Goal: Transaction & Acquisition: Obtain resource

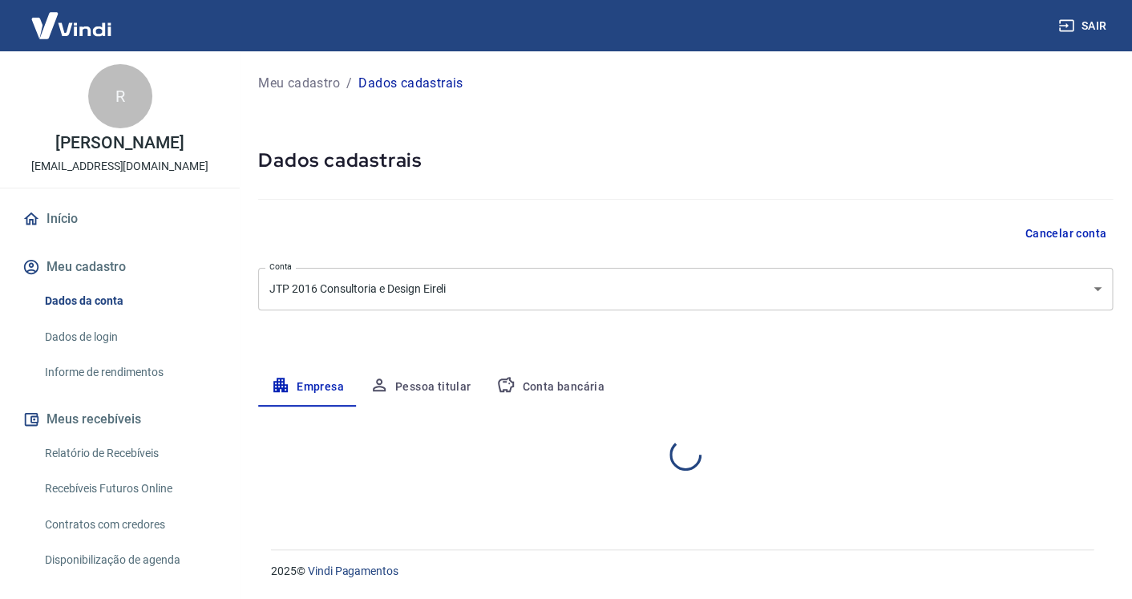
select select "RJ"
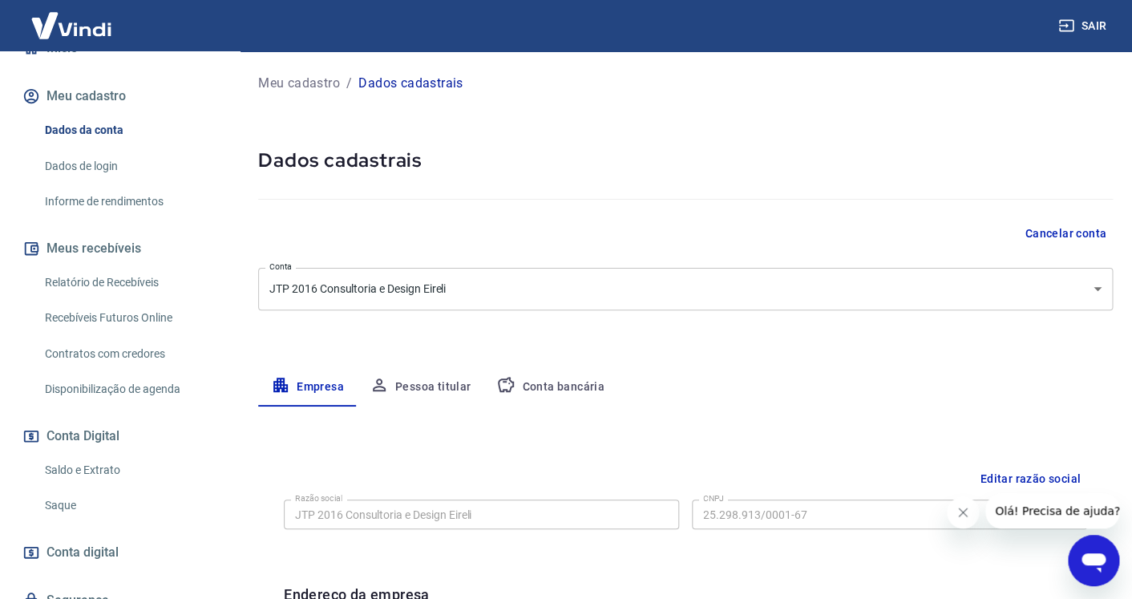
scroll to position [173, 0]
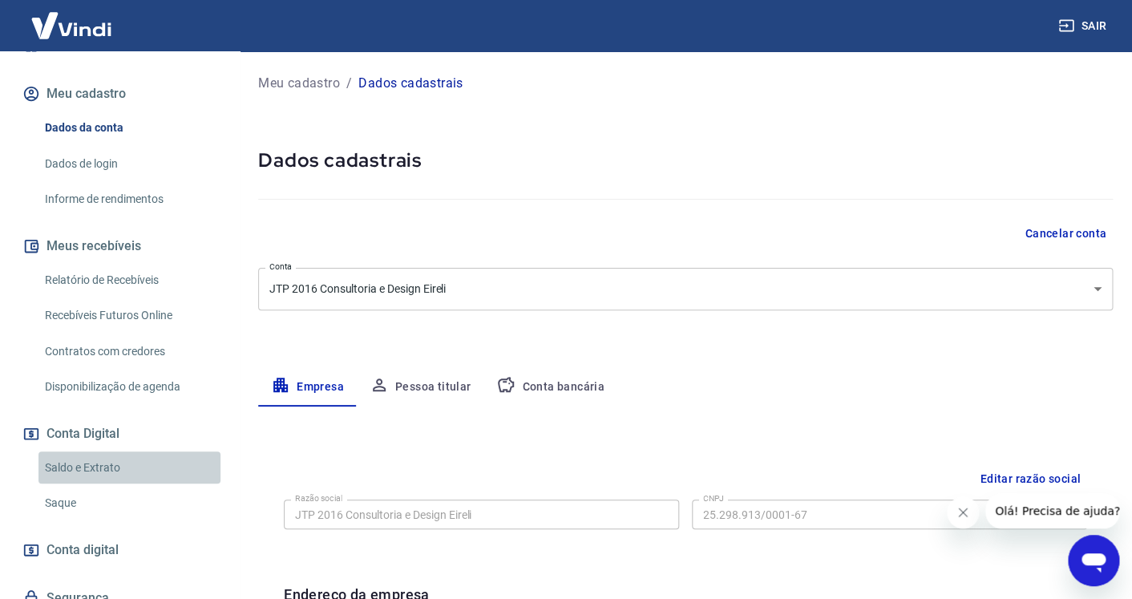
click at [152, 472] on link "Saldo e Extrato" at bounding box center [129, 467] width 182 height 33
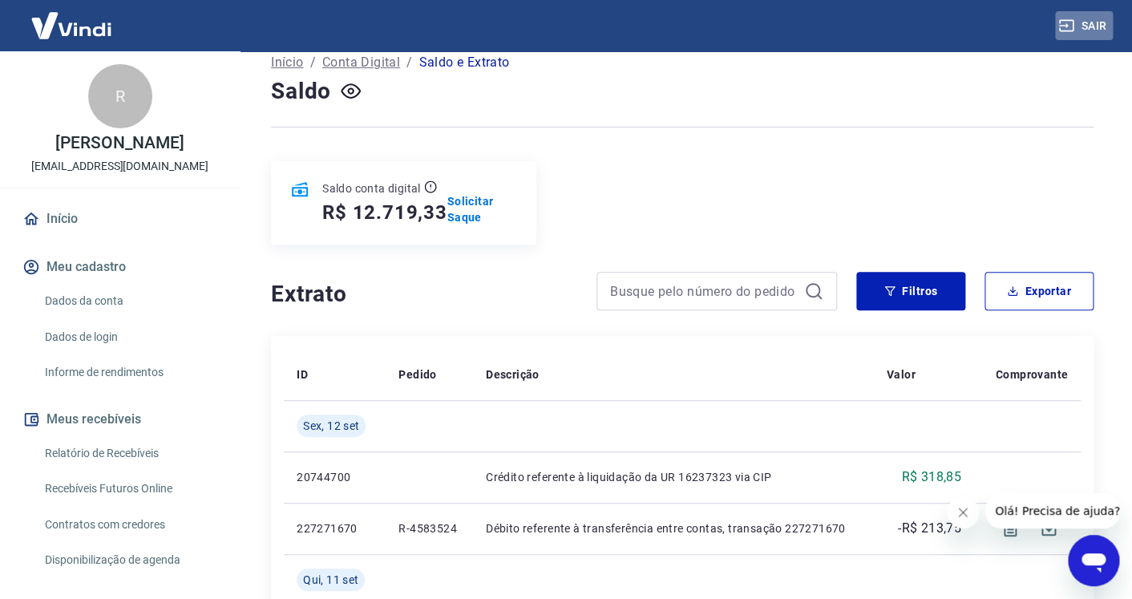
click at [1084, 22] on button "Sair" at bounding box center [1084, 26] width 58 height 30
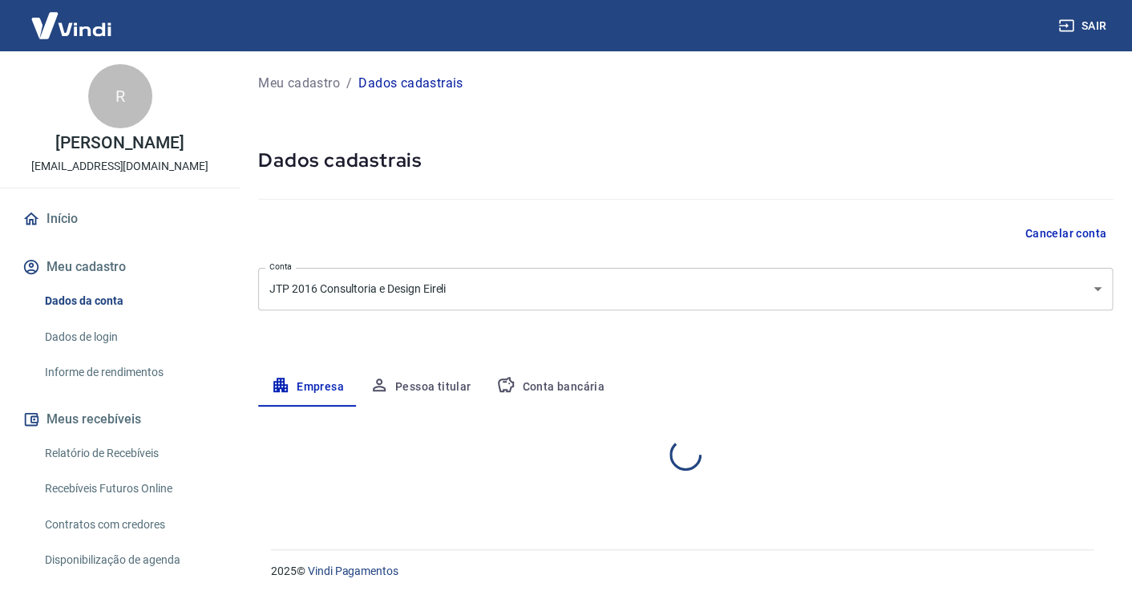
select select "RJ"
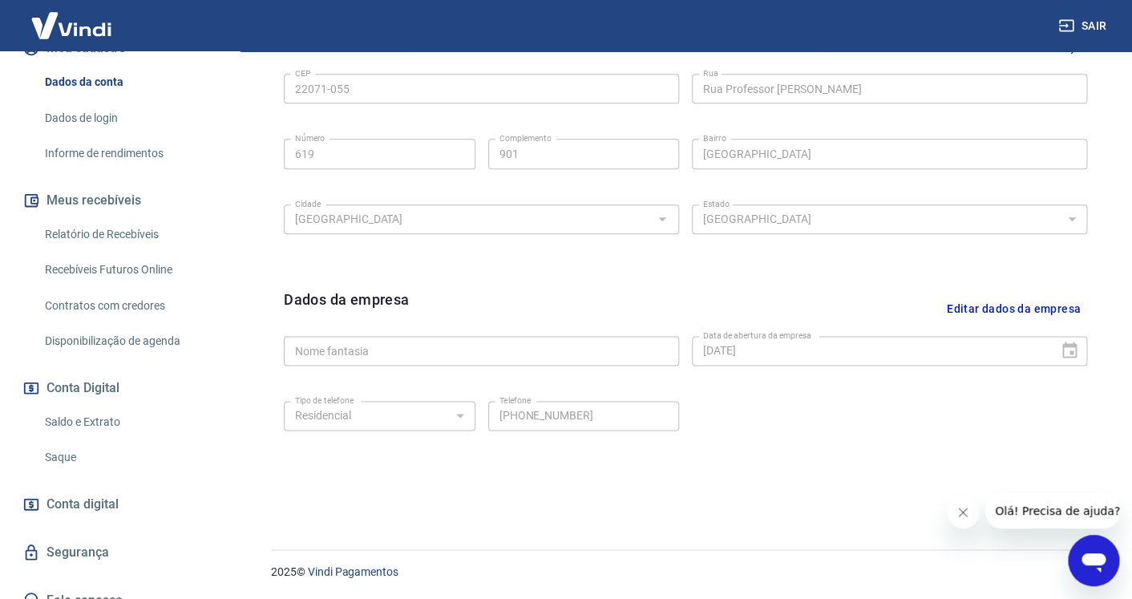
scroll to position [224, 0]
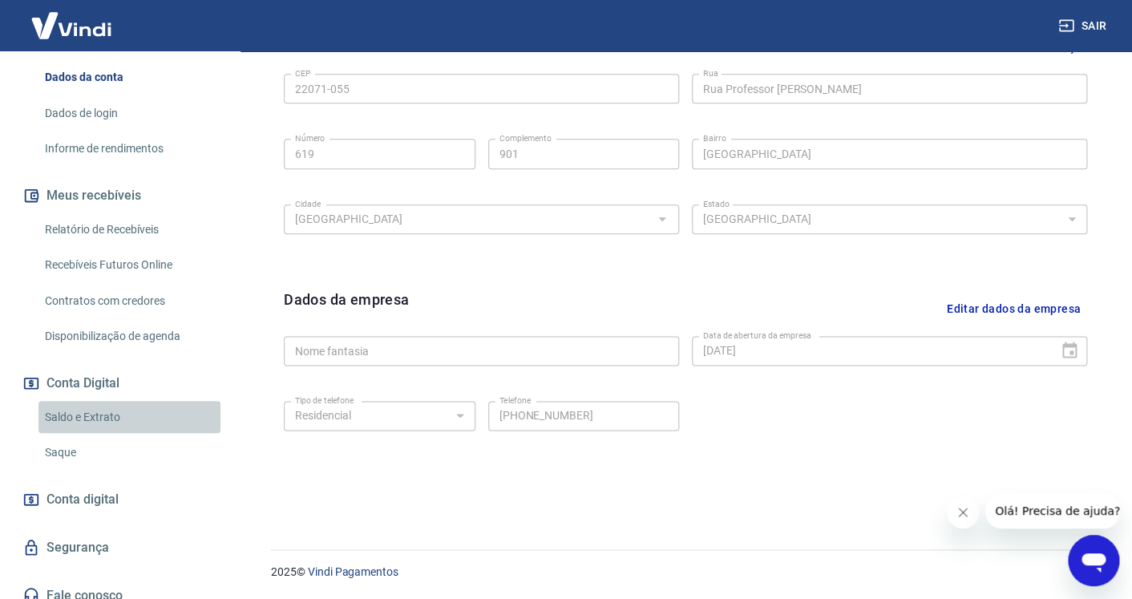
click at [127, 420] on link "Saldo e Extrato" at bounding box center [129, 417] width 182 height 33
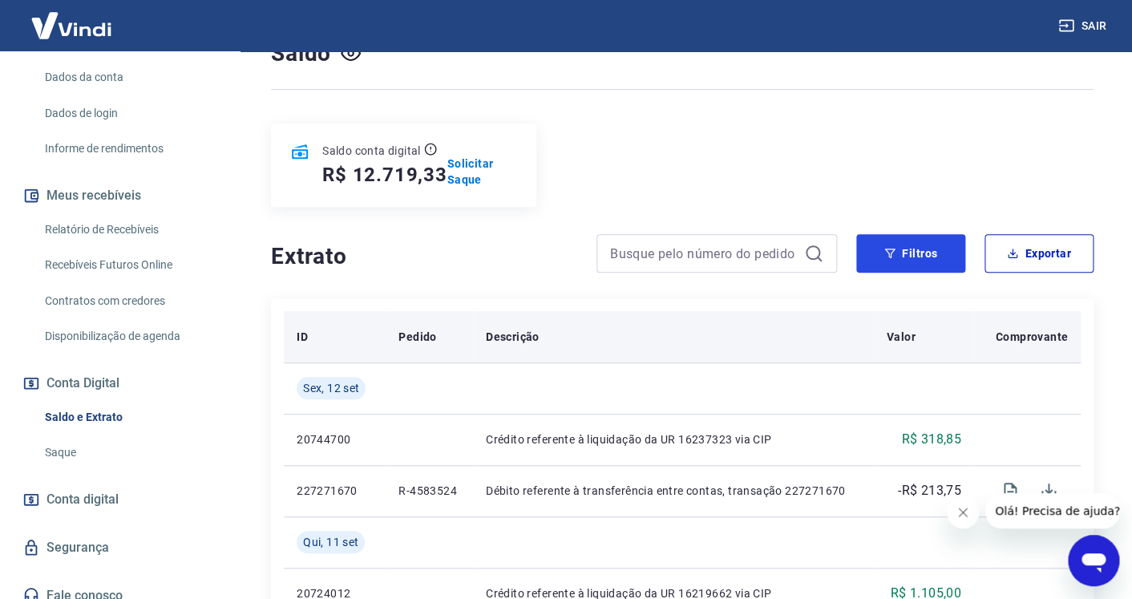
scroll to position [144, 0]
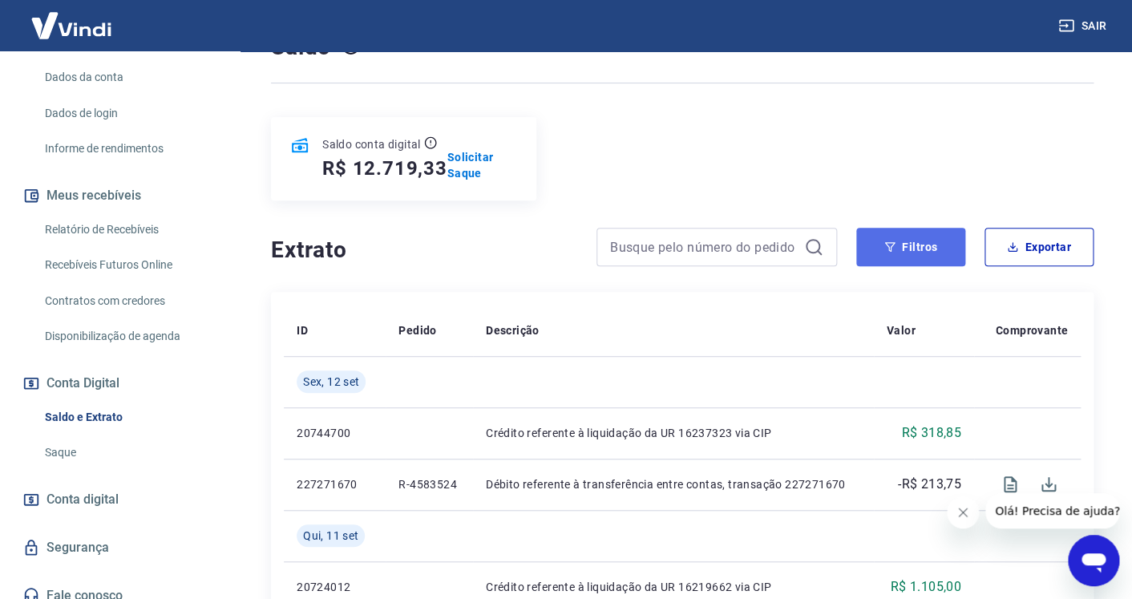
click at [923, 228] on button "Filtros" at bounding box center [910, 247] width 109 height 38
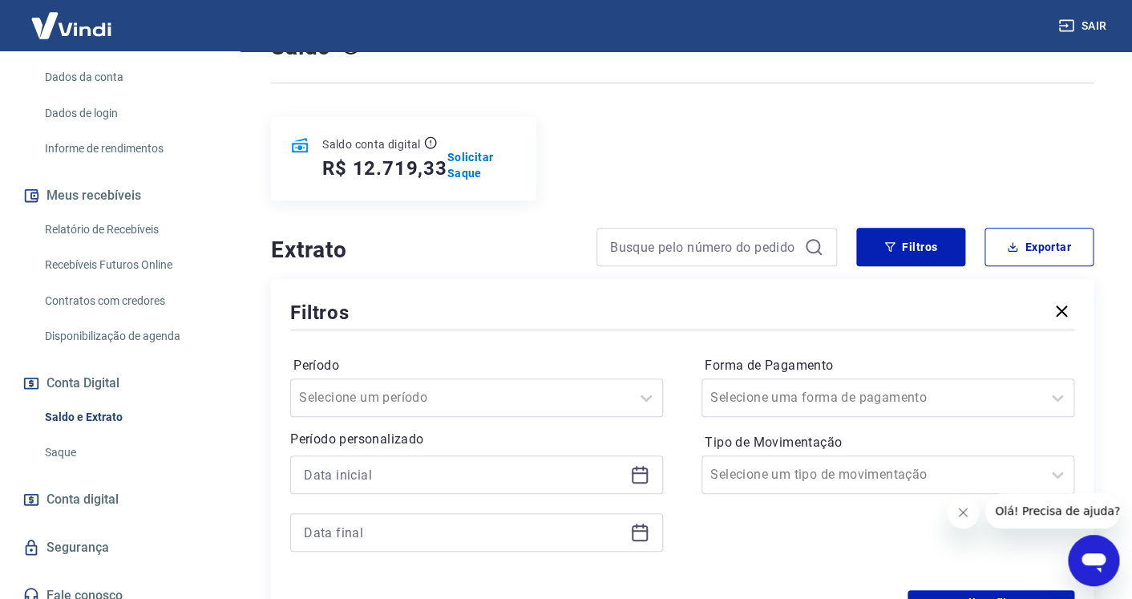
click at [643, 465] on icon at bounding box center [639, 474] width 19 height 19
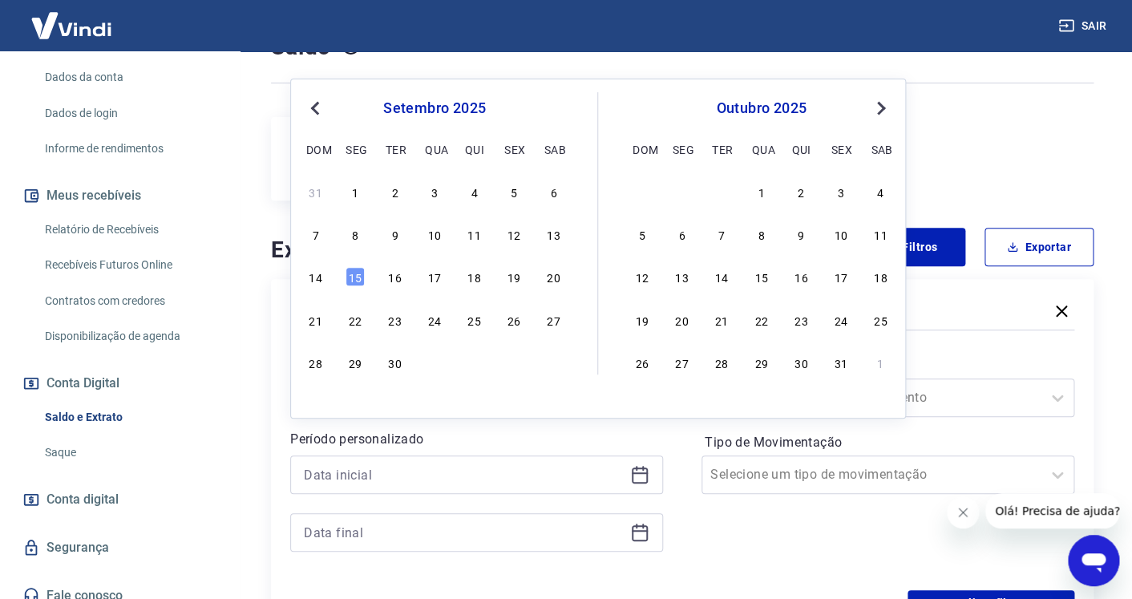
click at [317, 109] on span "Previous Month" at bounding box center [317, 108] width 0 height 18
click at [513, 194] on div "1" at bounding box center [513, 191] width 19 height 19
type input "[DATE]"
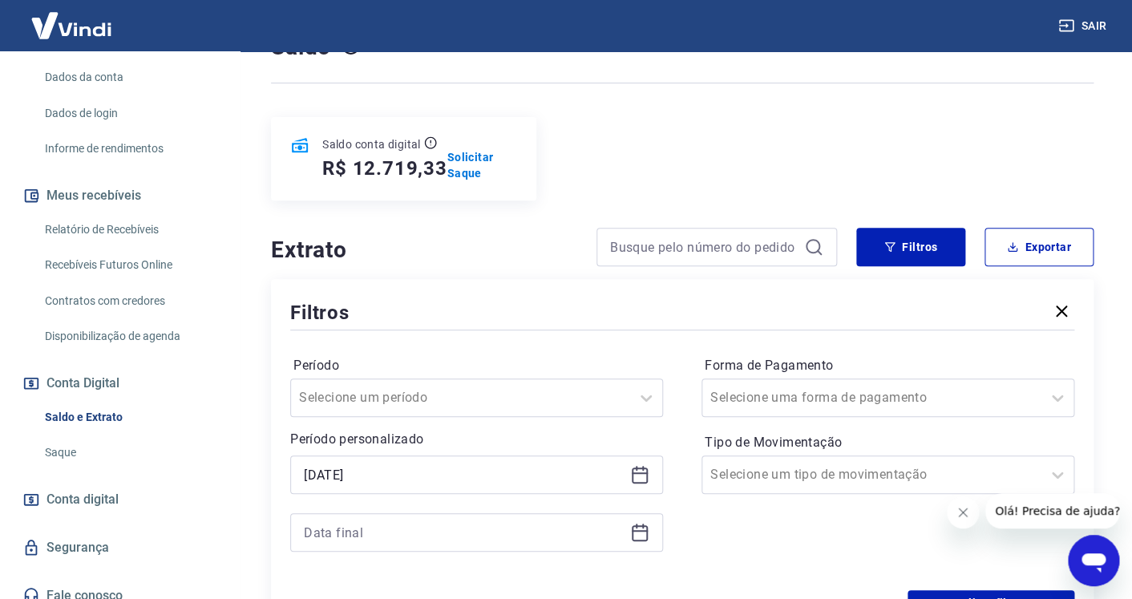
click at [645, 525] on icon at bounding box center [640, 533] width 16 height 16
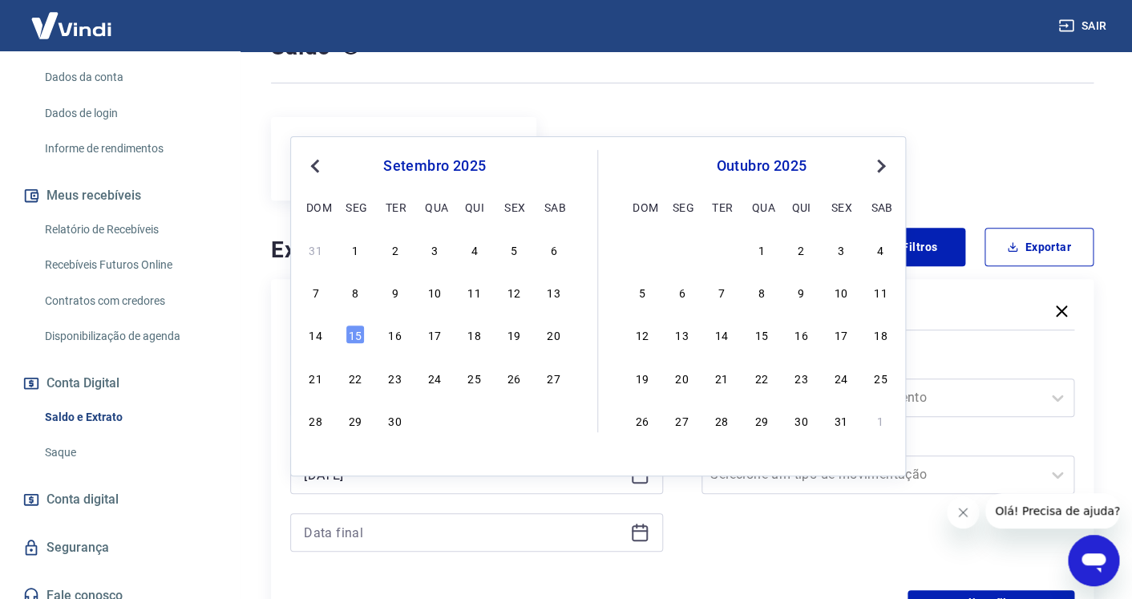
click at [317, 161] on span "Previous Month" at bounding box center [317, 165] width 0 height 18
click at [319, 466] on div "31" at bounding box center [315, 462] width 19 height 19
type input "[DATE]"
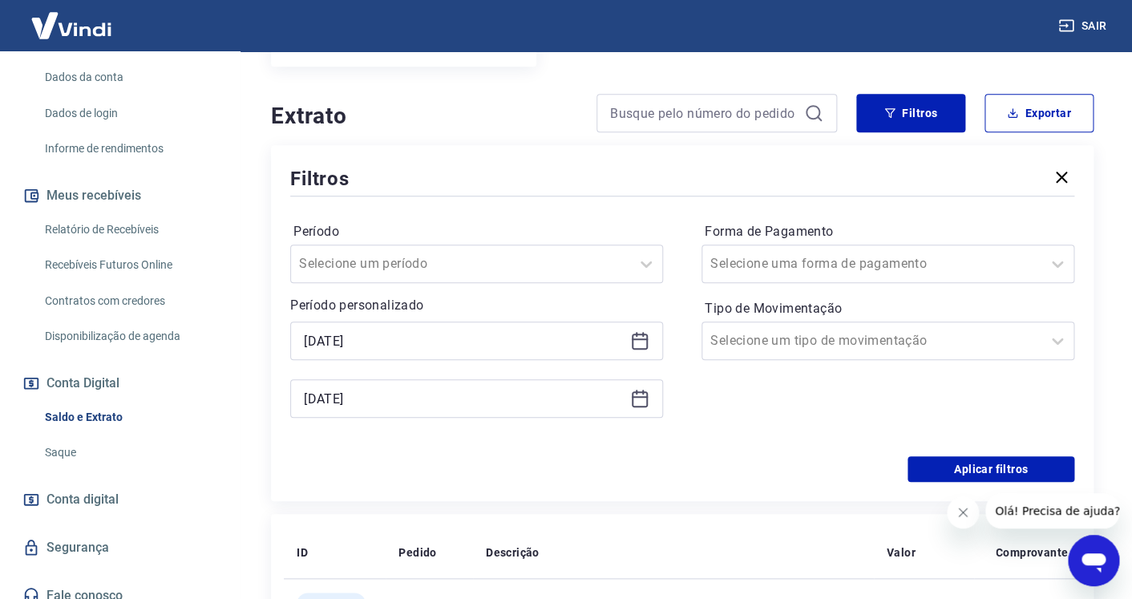
scroll to position [304, 0]
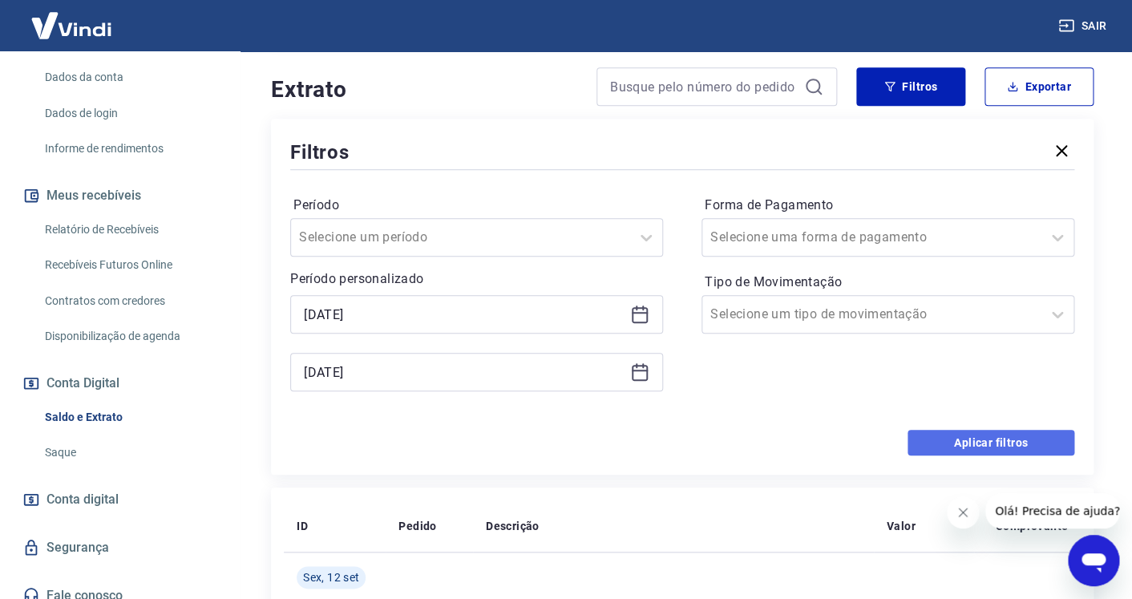
click at [975, 430] on button "Aplicar filtros" at bounding box center [991, 443] width 167 height 26
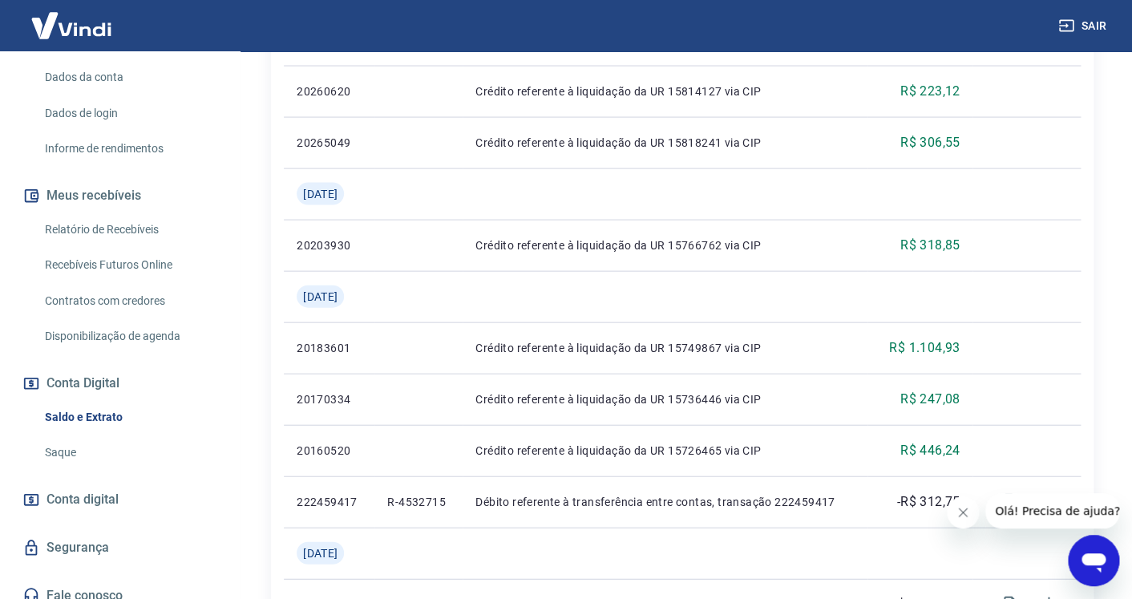
scroll to position [1155, 0]
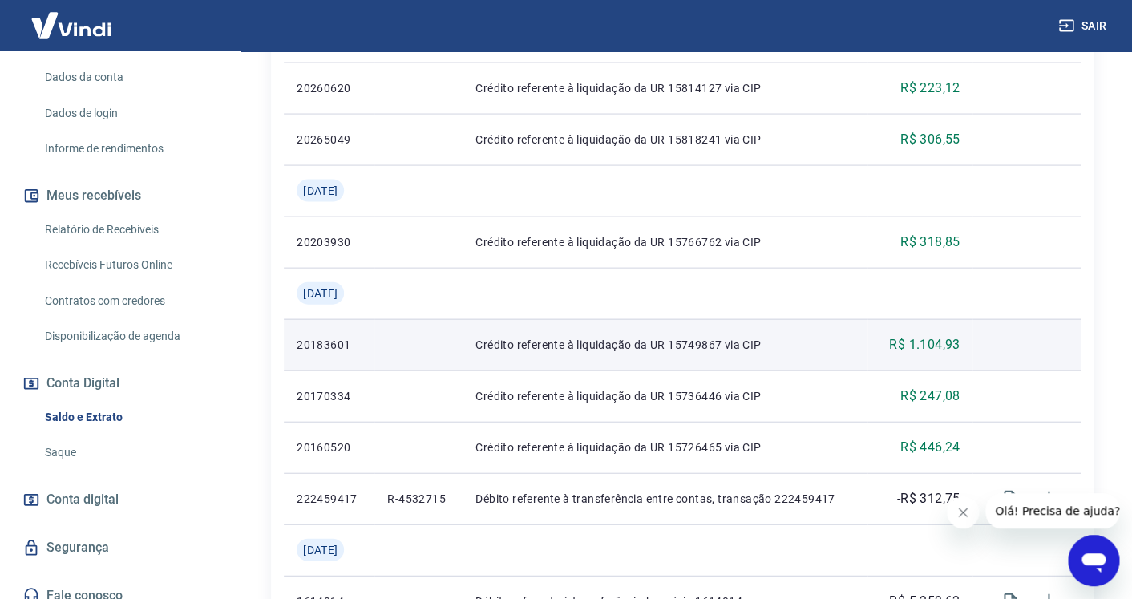
click at [625, 337] on p "Crédito referente à liquidação da UR 15749867 via CIP" at bounding box center [664, 345] width 379 height 16
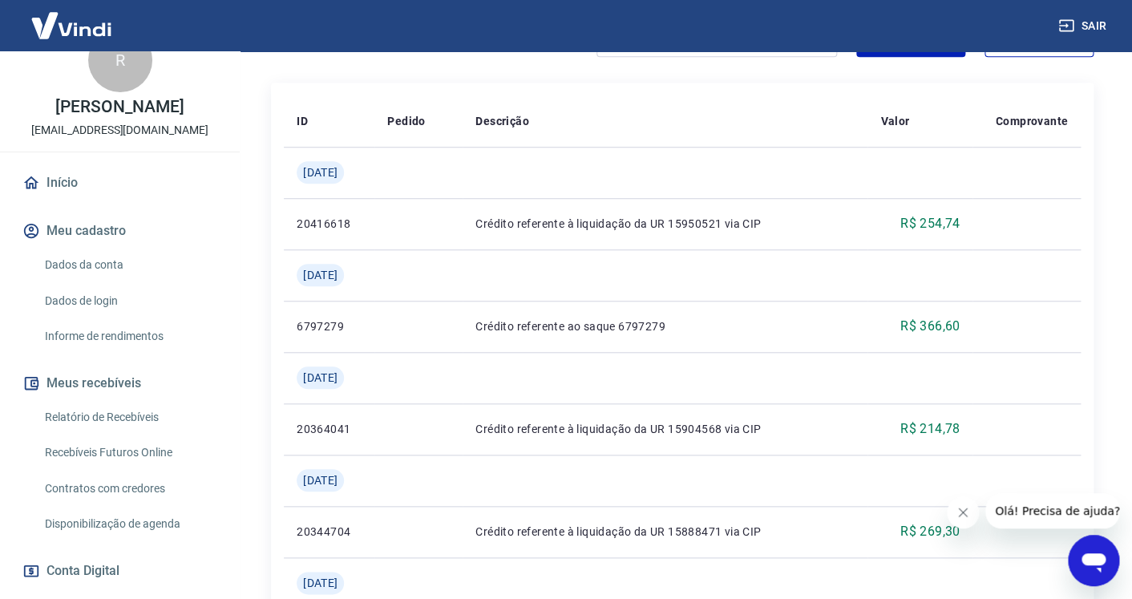
scroll to position [33, 0]
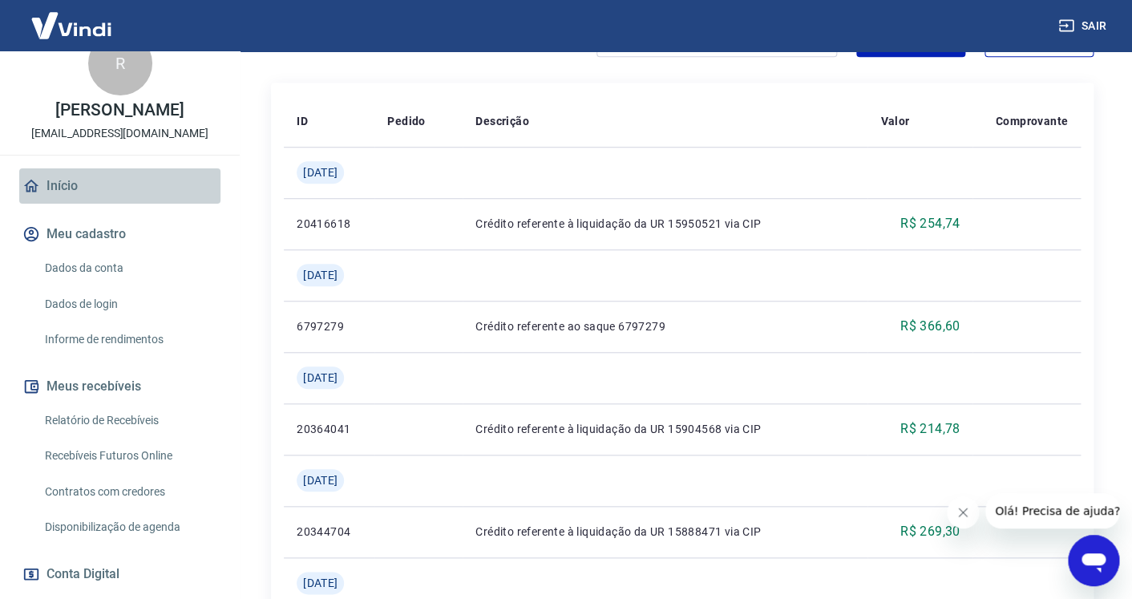
click at [59, 188] on link "Início" at bounding box center [119, 185] width 201 height 35
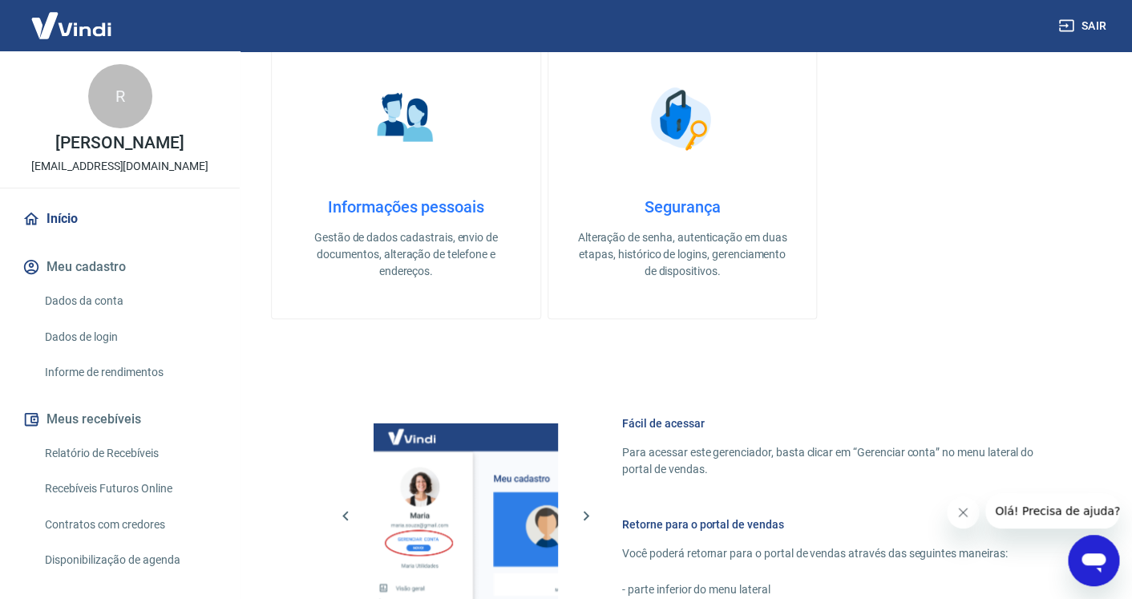
scroll to position [186, 0]
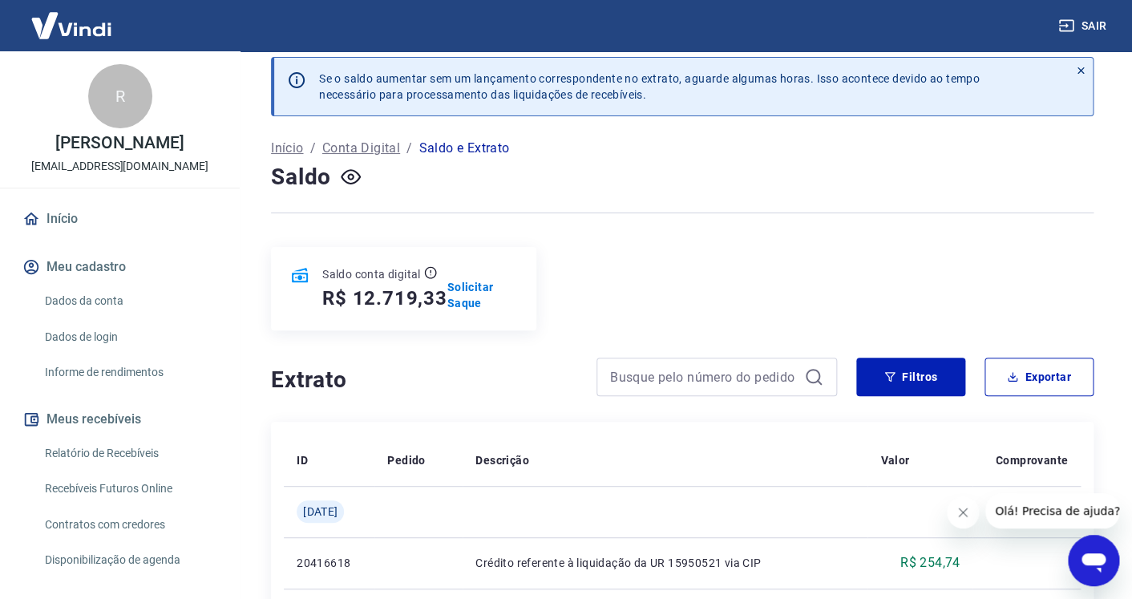
scroll to position [4, 0]
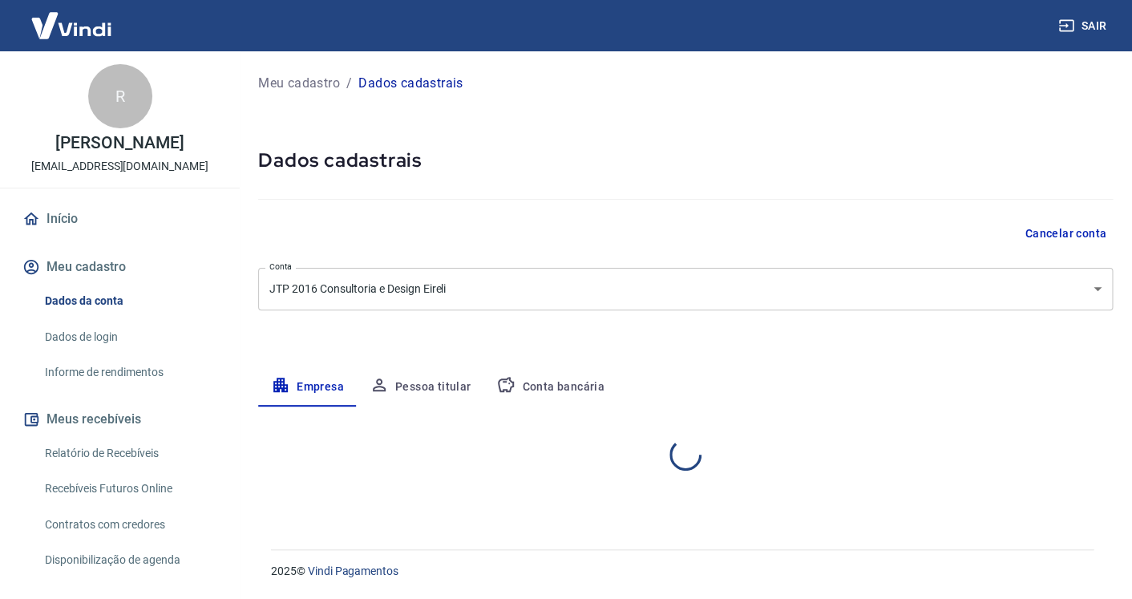
select select "RJ"
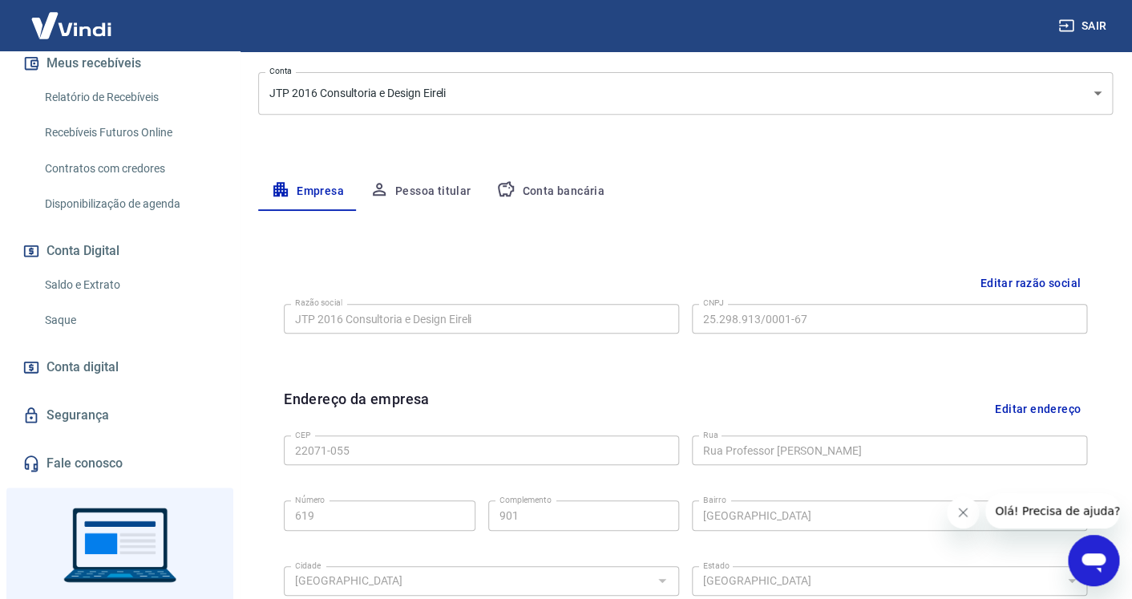
scroll to position [438, 0]
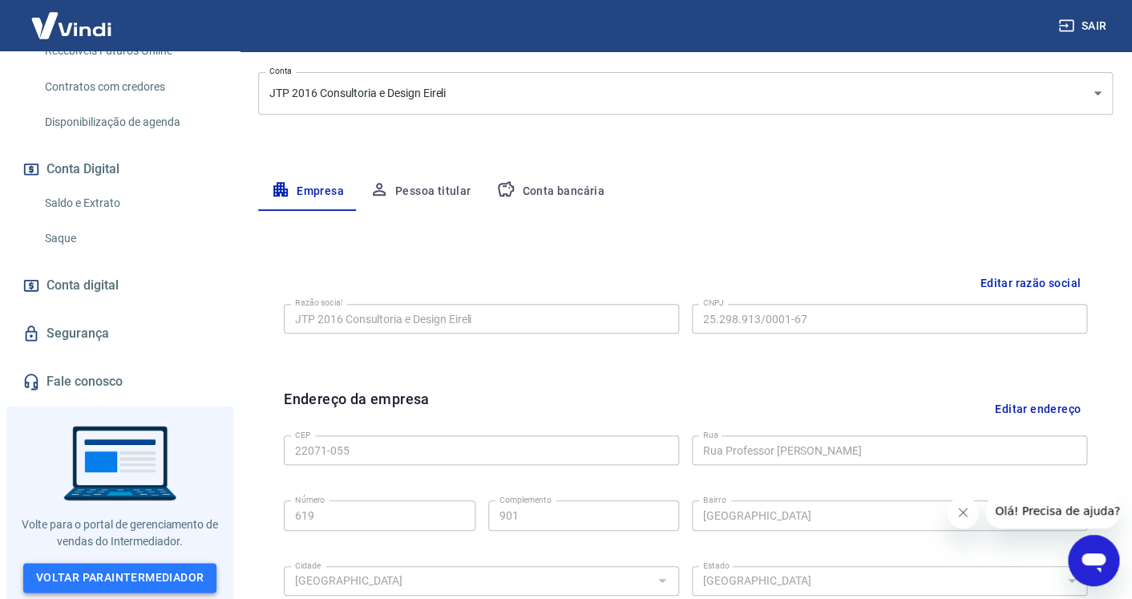
click at [123, 570] on link "Voltar para Intermediador" at bounding box center [120, 578] width 194 height 30
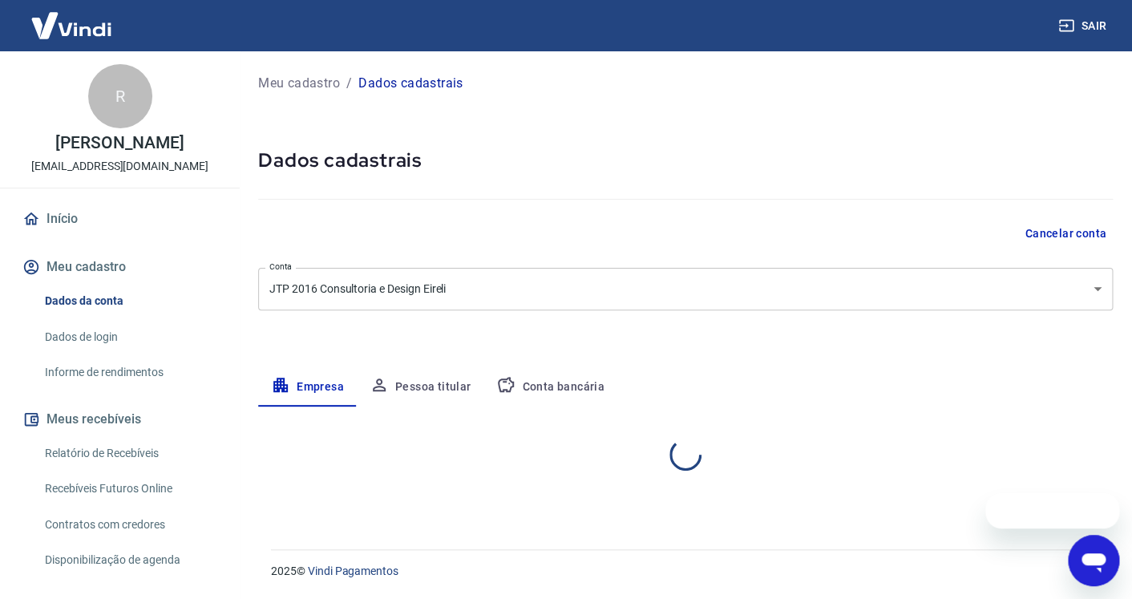
select select "RJ"
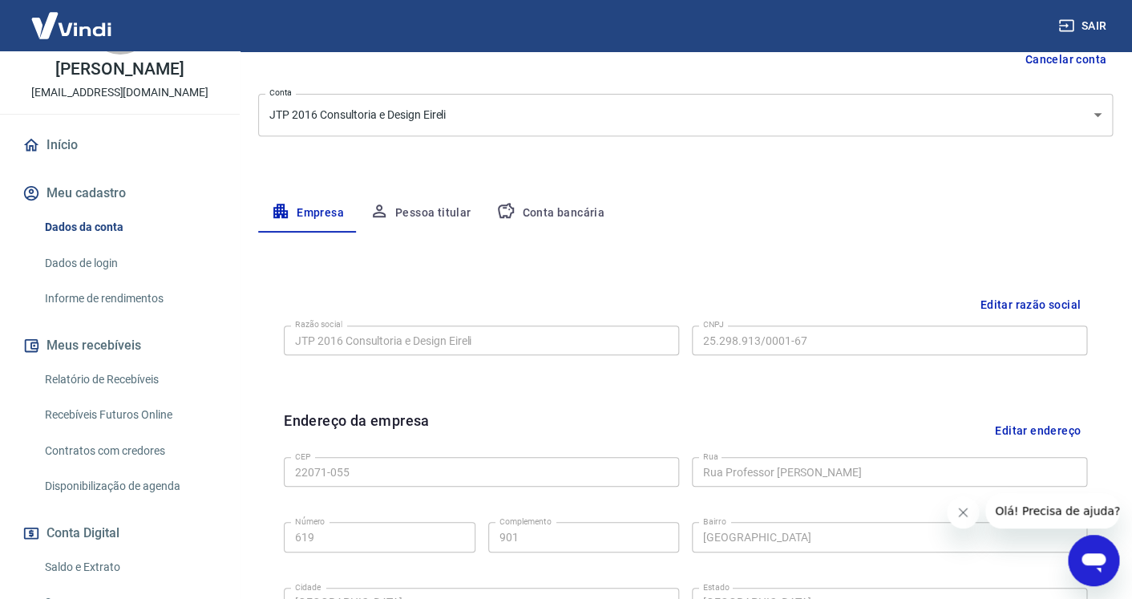
scroll to position [83, 0]
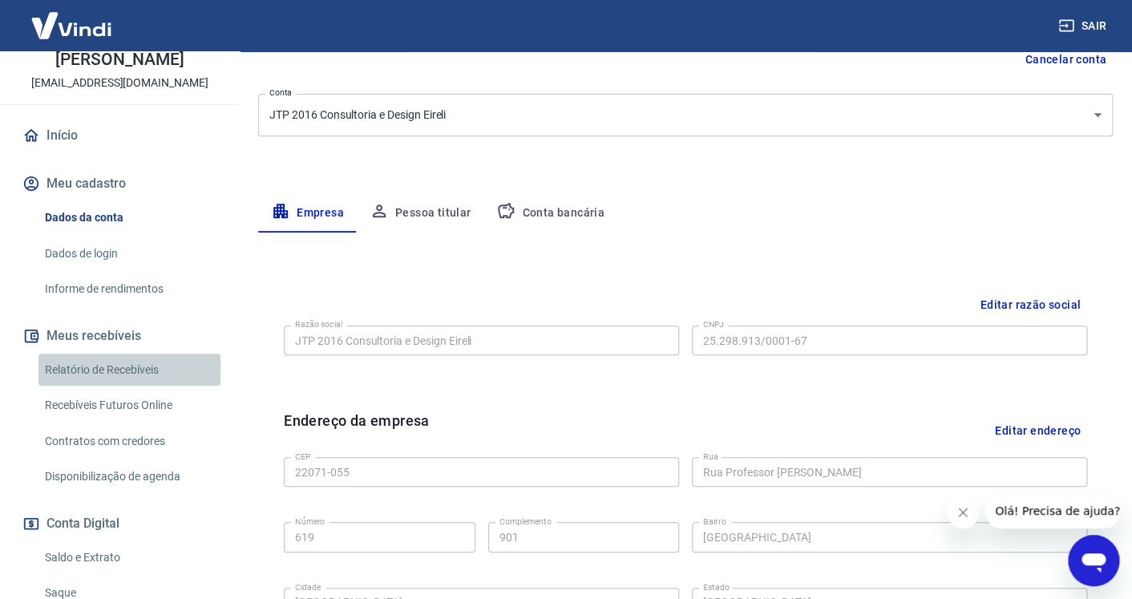
click at [141, 374] on link "Relatório de Recebíveis" at bounding box center [129, 370] width 182 height 33
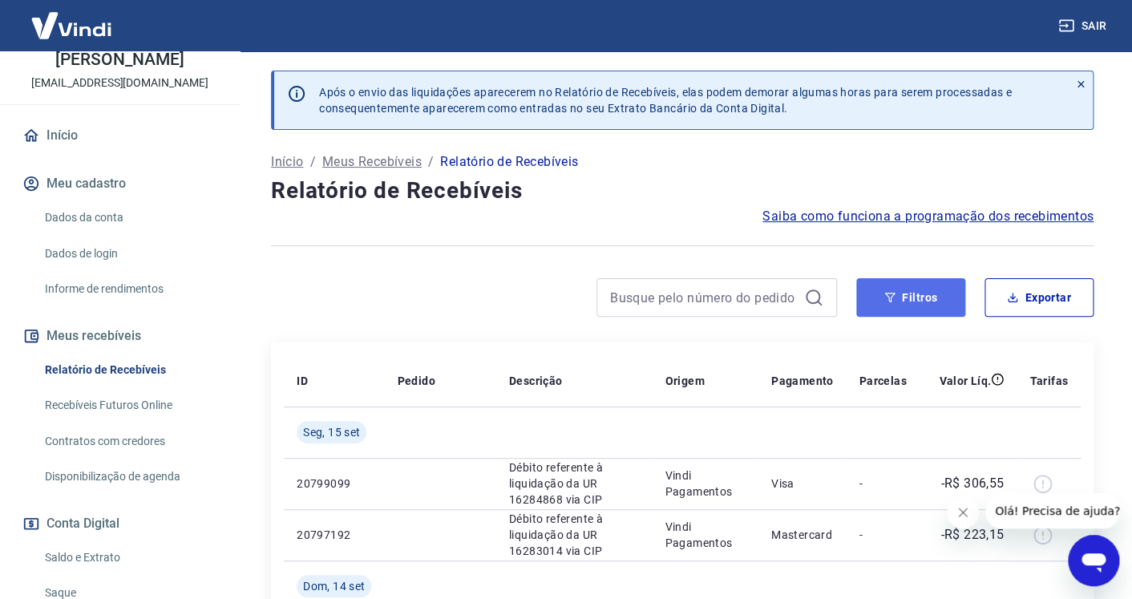
click at [907, 297] on button "Filtros" at bounding box center [910, 297] width 109 height 38
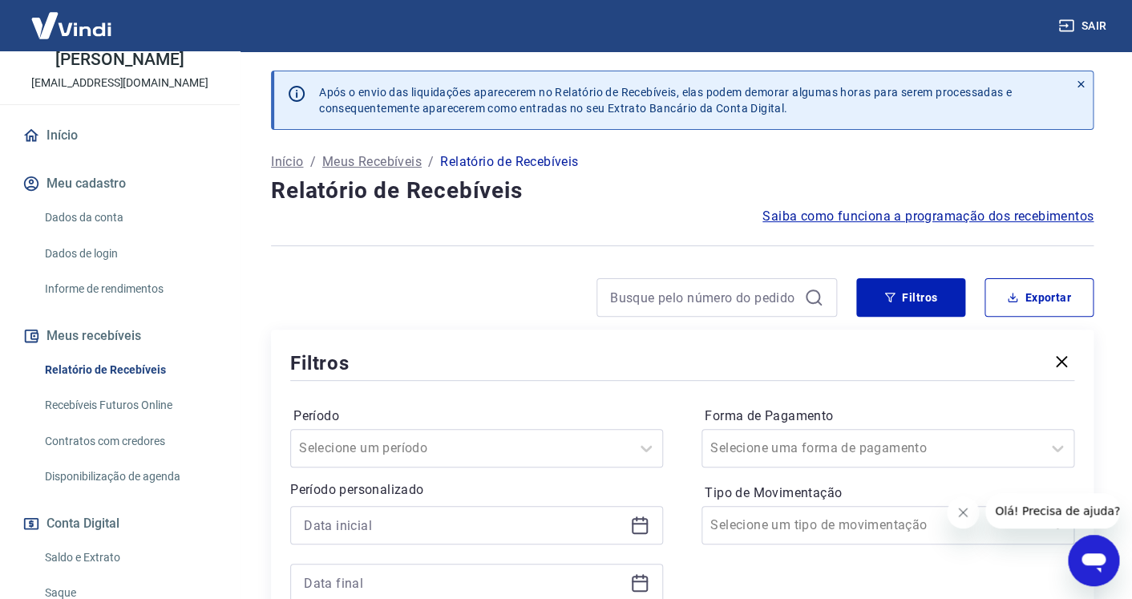
click at [644, 530] on icon at bounding box center [639, 525] width 19 height 19
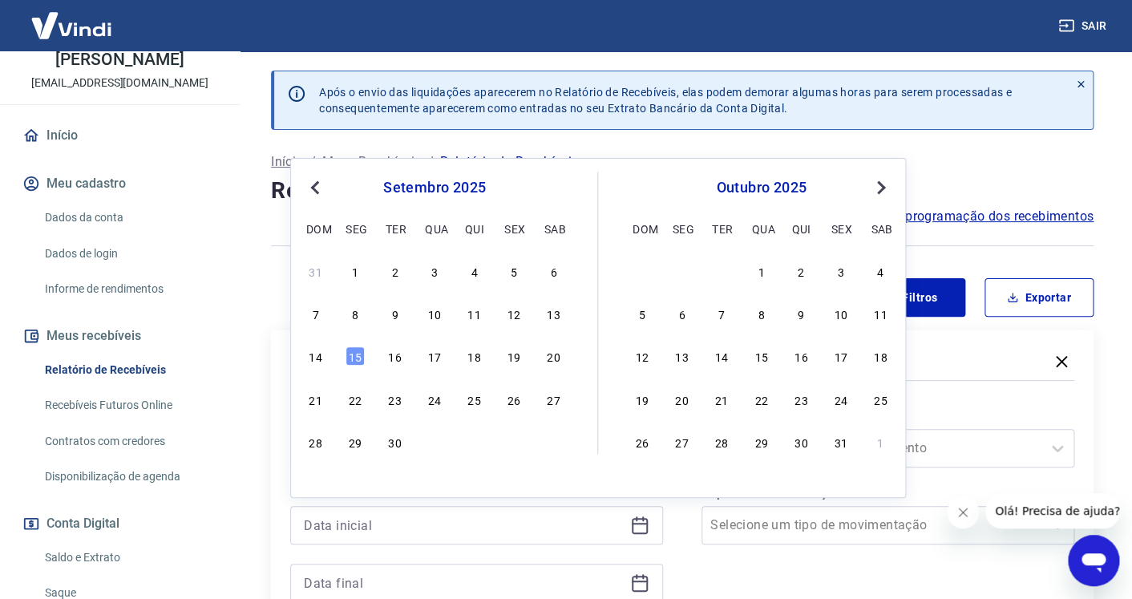
click at [312, 182] on button "Previous Month" at bounding box center [314, 187] width 19 height 19
click at [509, 275] on div "1" at bounding box center [513, 270] width 19 height 19
type input "[DATE]"
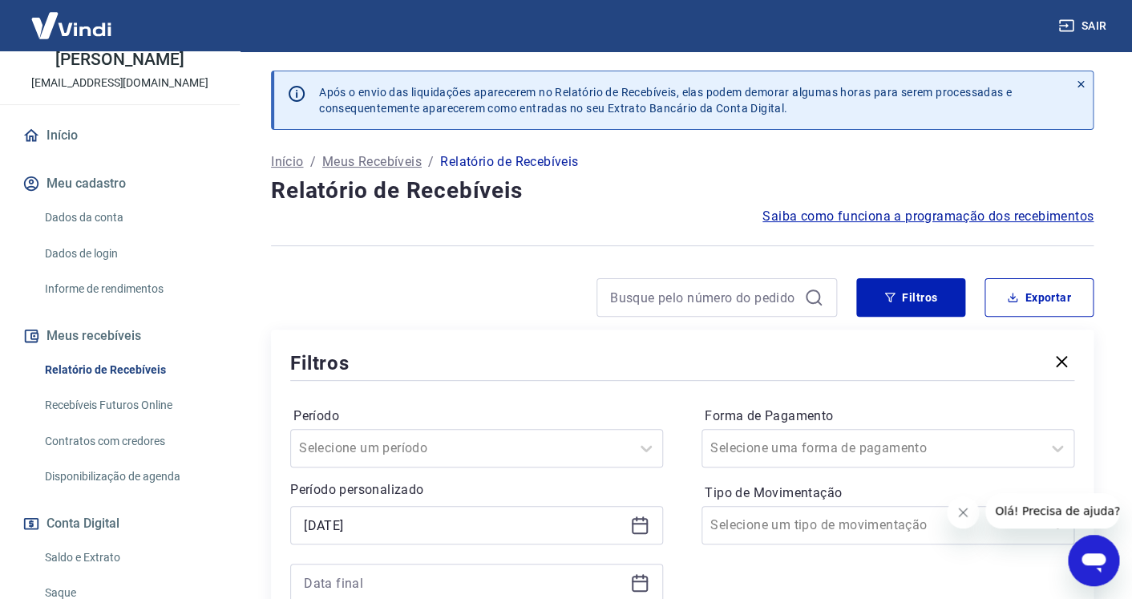
click at [644, 577] on icon at bounding box center [640, 584] width 16 height 16
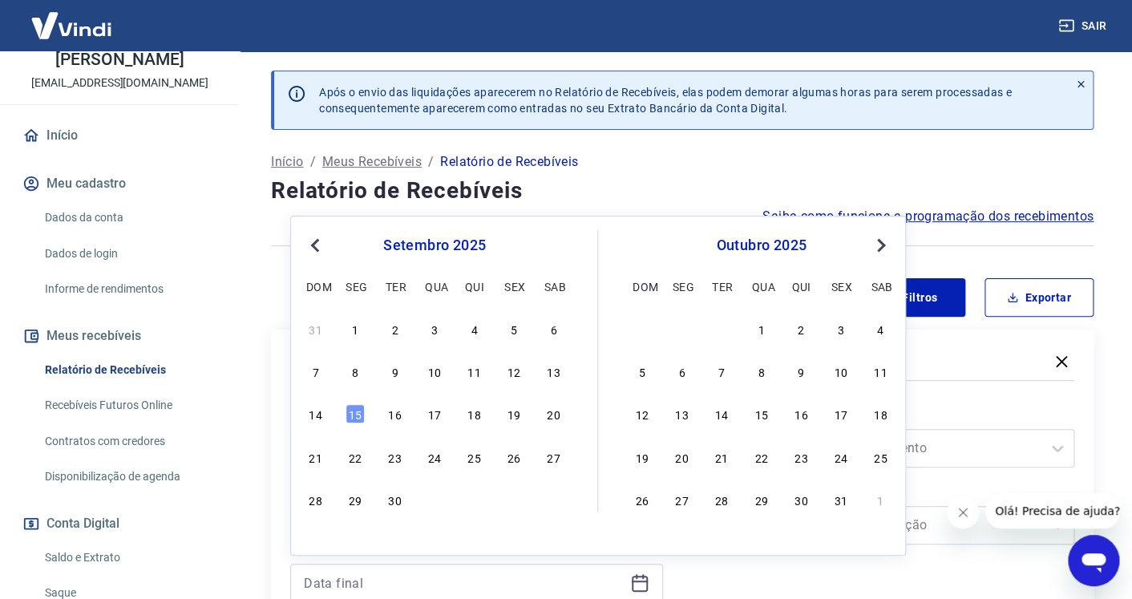
click at [309, 242] on button "Previous Month" at bounding box center [314, 245] width 19 height 19
click at [313, 540] on div "31" at bounding box center [315, 541] width 19 height 19
type input "[DATE]"
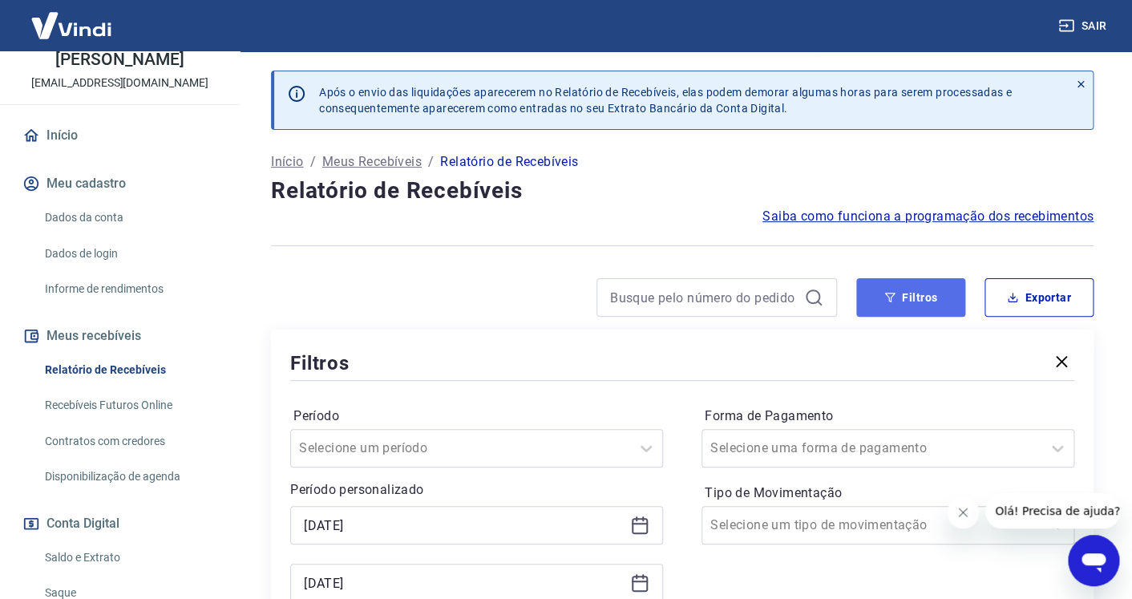
click at [934, 292] on button "Filtros" at bounding box center [910, 297] width 109 height 38
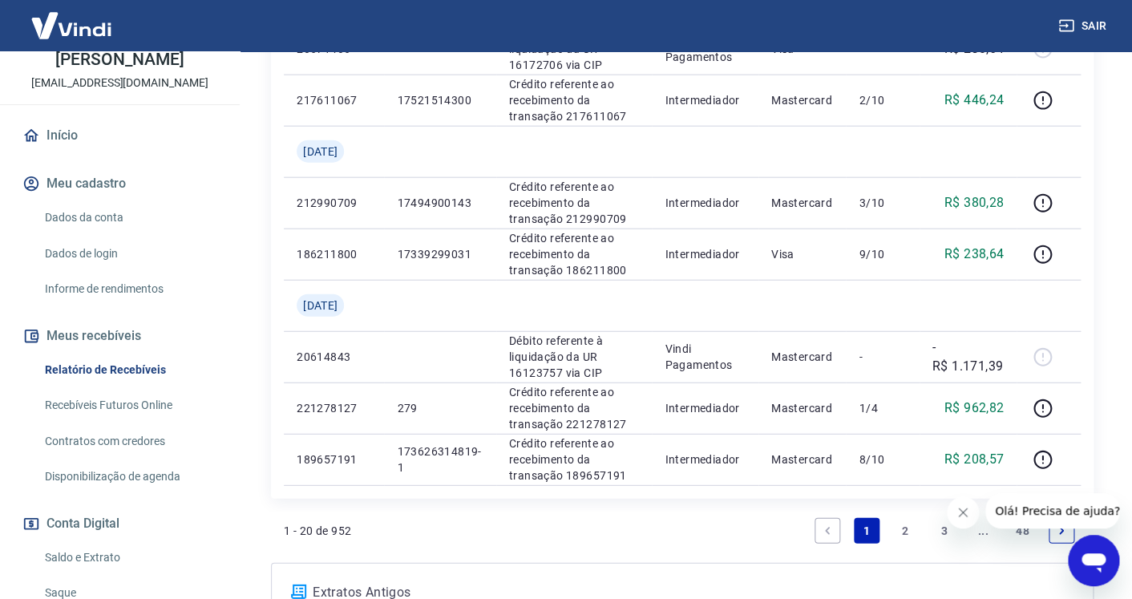
scroll to position [1508, 0]
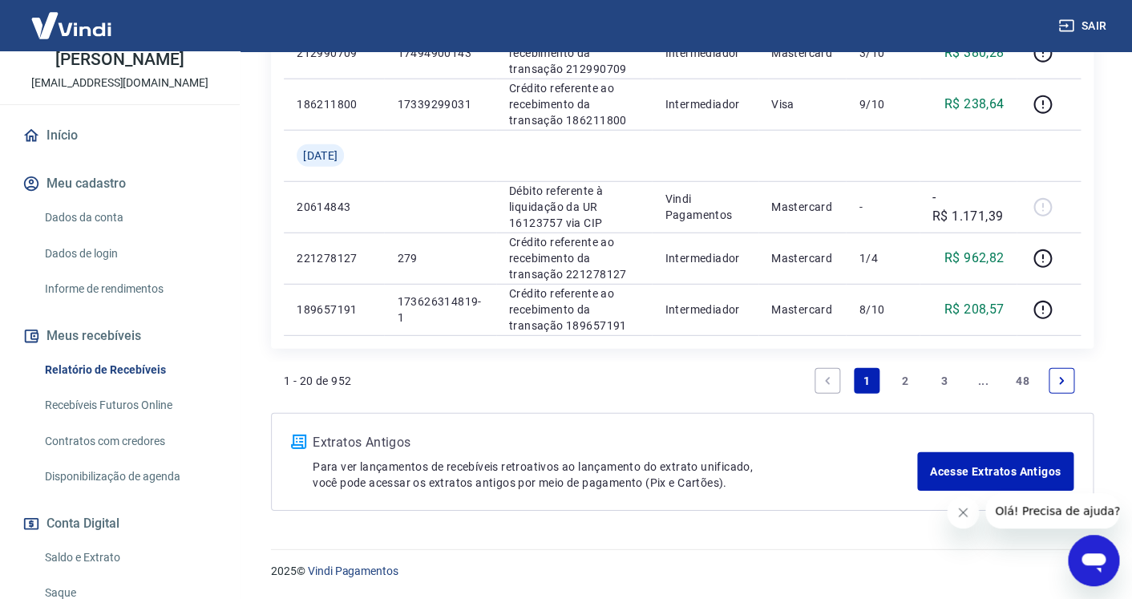
click at [940, 380] on link "3" at bounding box center [945, 381] width 26 height 26
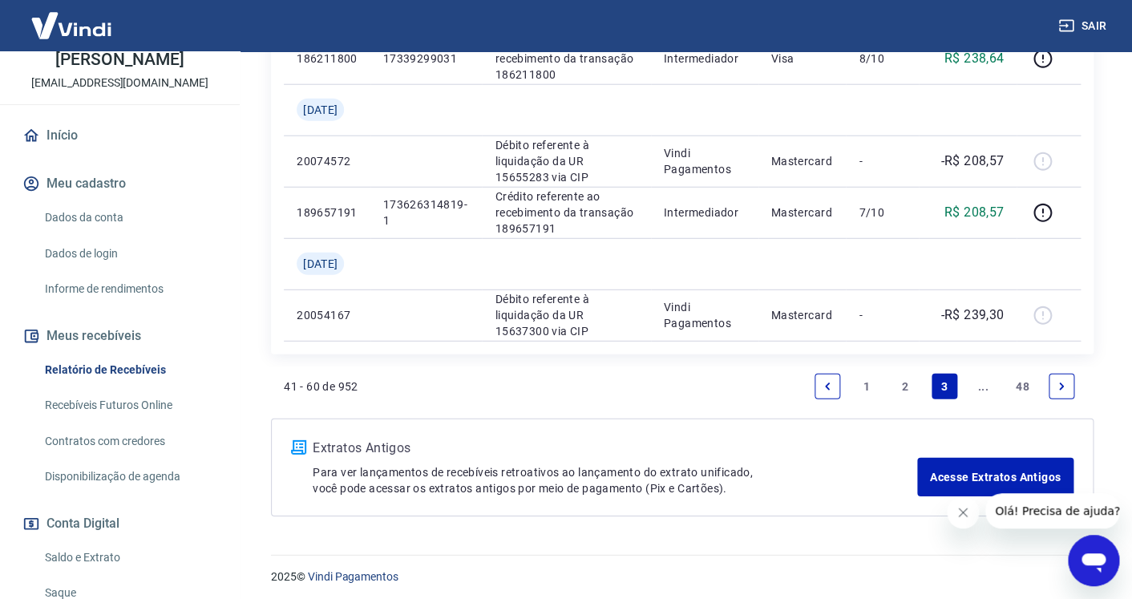
scroll to position [1508, 0]
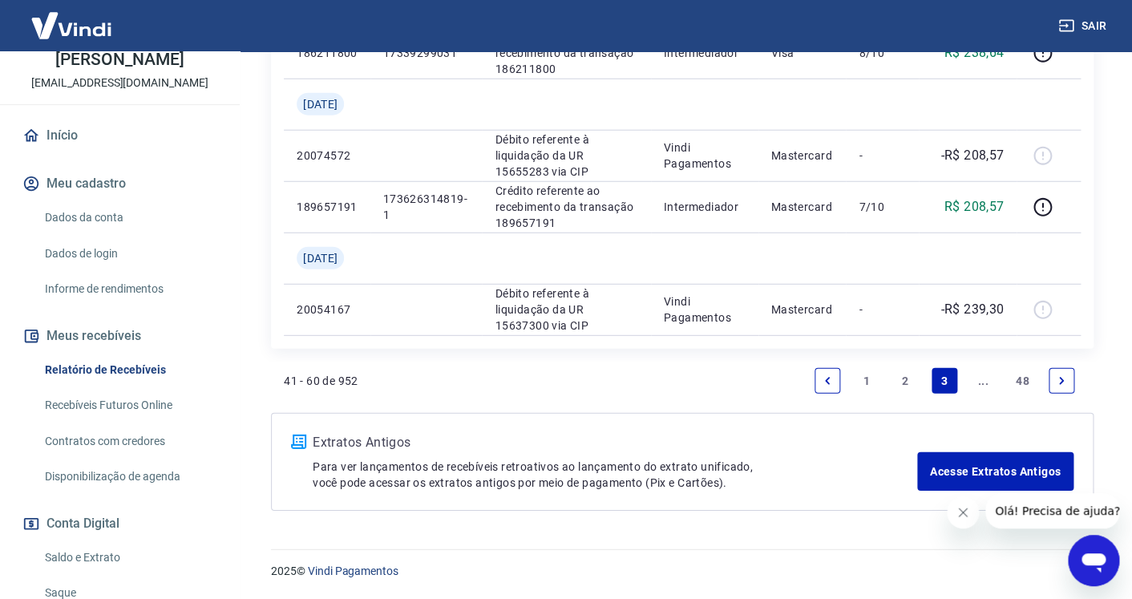
click at [907, 387] on link "2" at bounding box center [905, 381] width 26 height 26
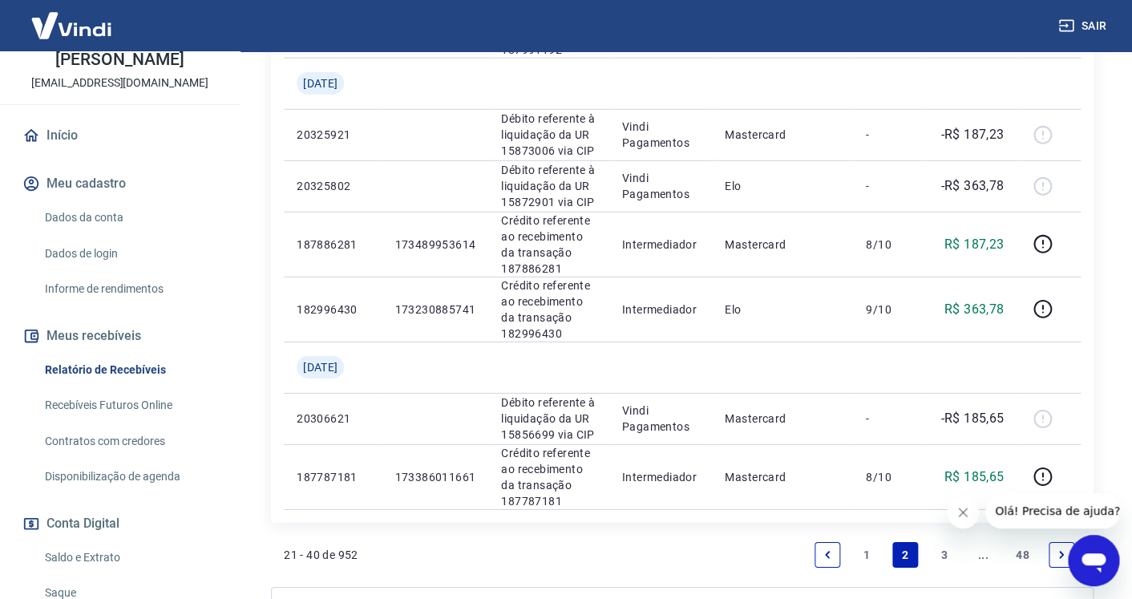
scroll to position [1629, 0]
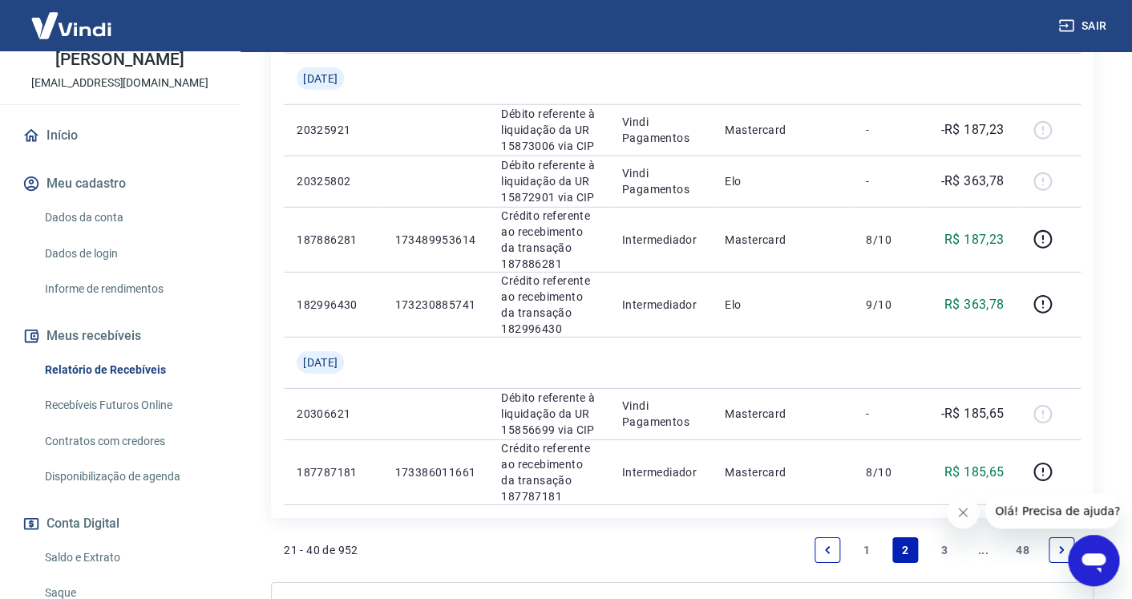
click at [865, 537] on link "1" at bounding box center [867, 550] width 26 height 26
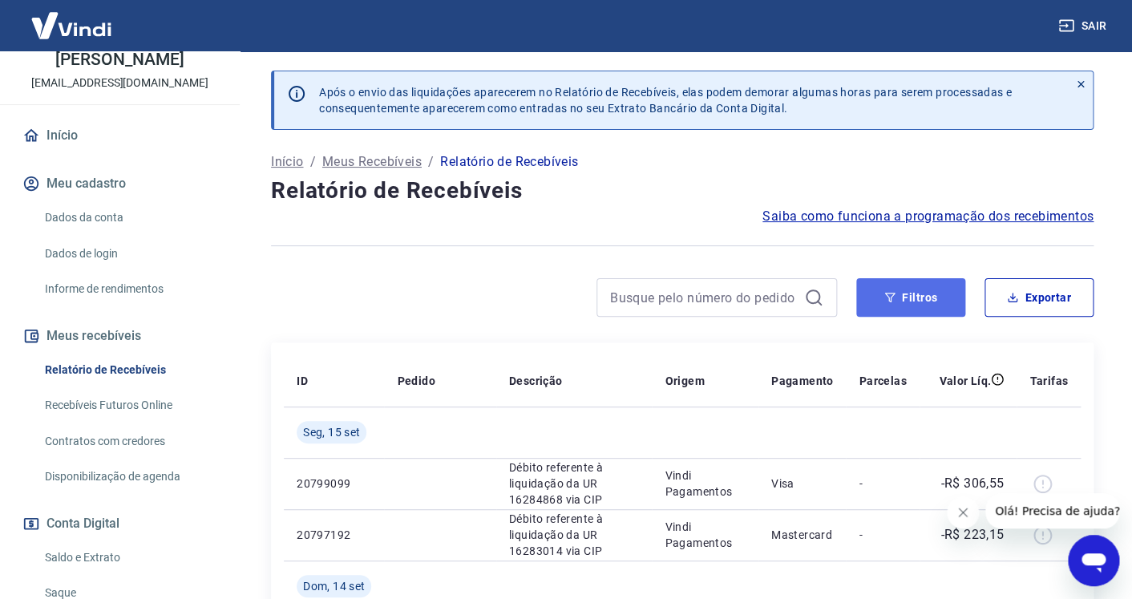
click at [907, 296] on button "Filtros" at bounding box center [910, 297] width 109 height 38
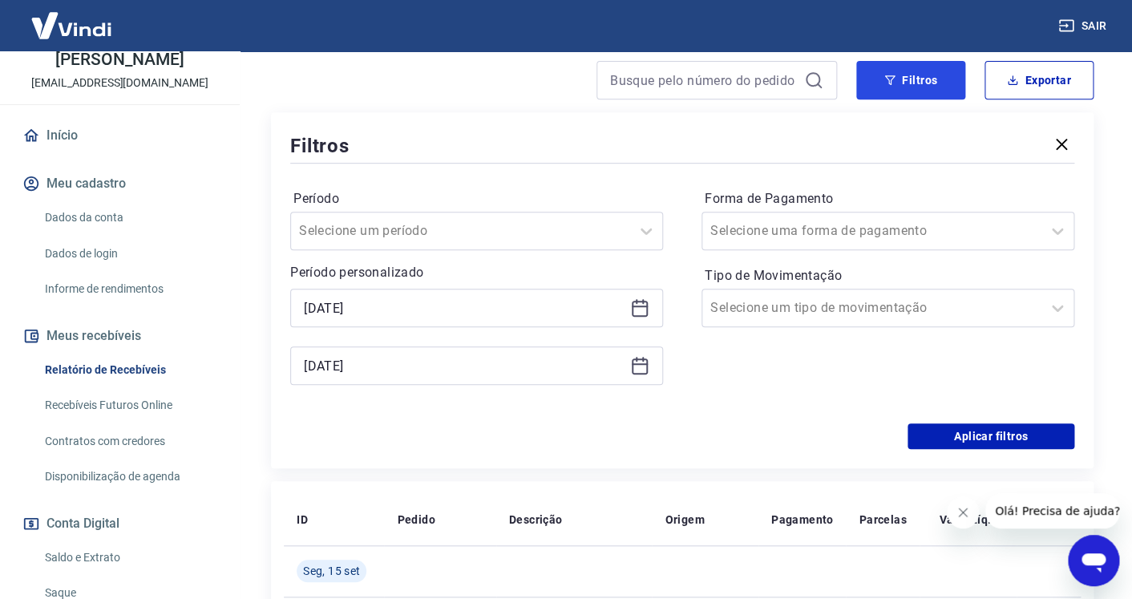
scroll to position [223, 0]
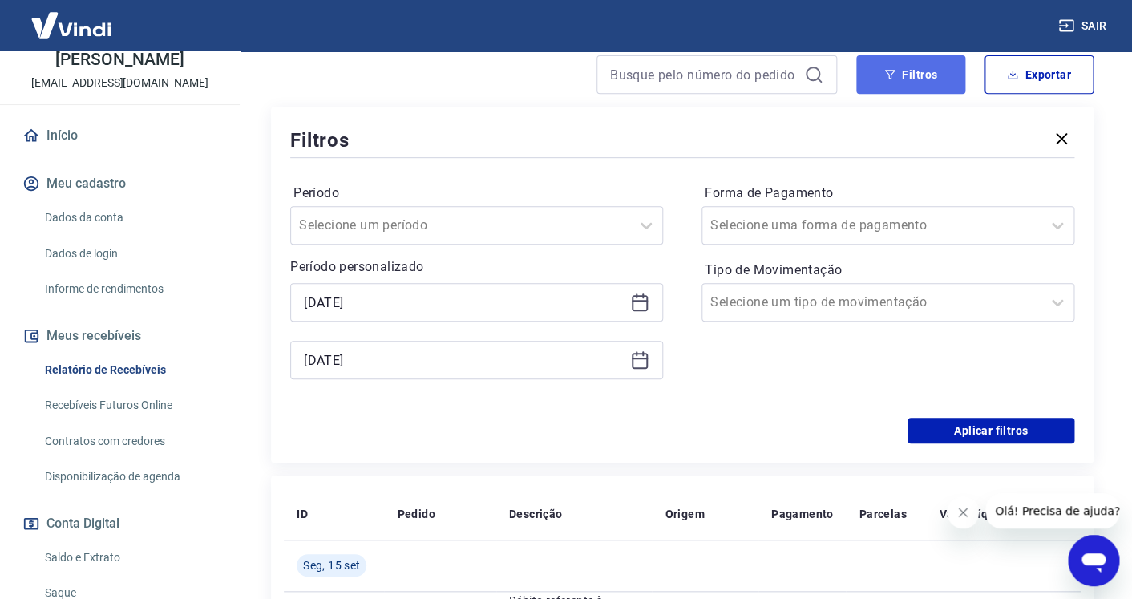
click at [905, 75] on button "Filtros" at bounding box center [910, 74] width 109 height 38
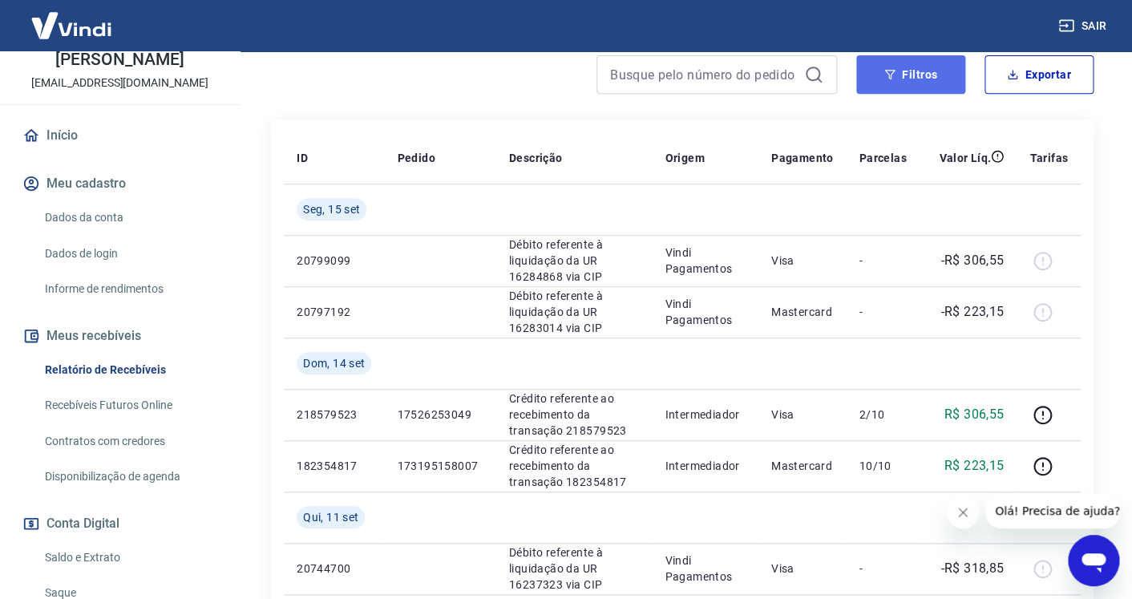
click at [896, 73] on icon "button" at bounding box center [889, 74] width 11 height 11
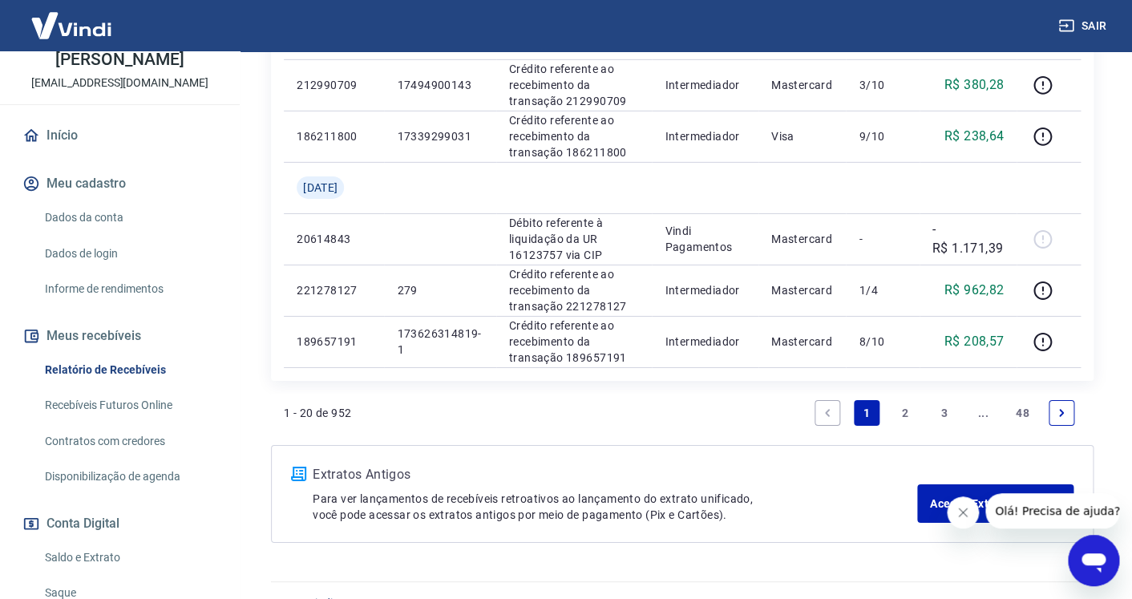
scroll to position [1864, 0]
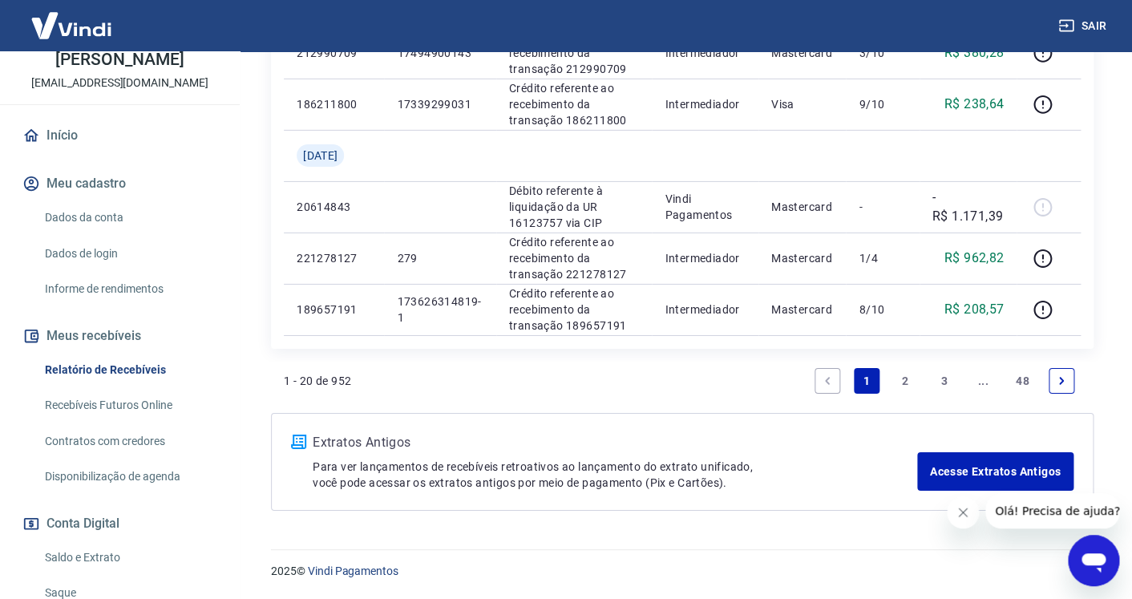
click at [904, 378] on link "2" at bounding box center [905, 381] width 26 height 26
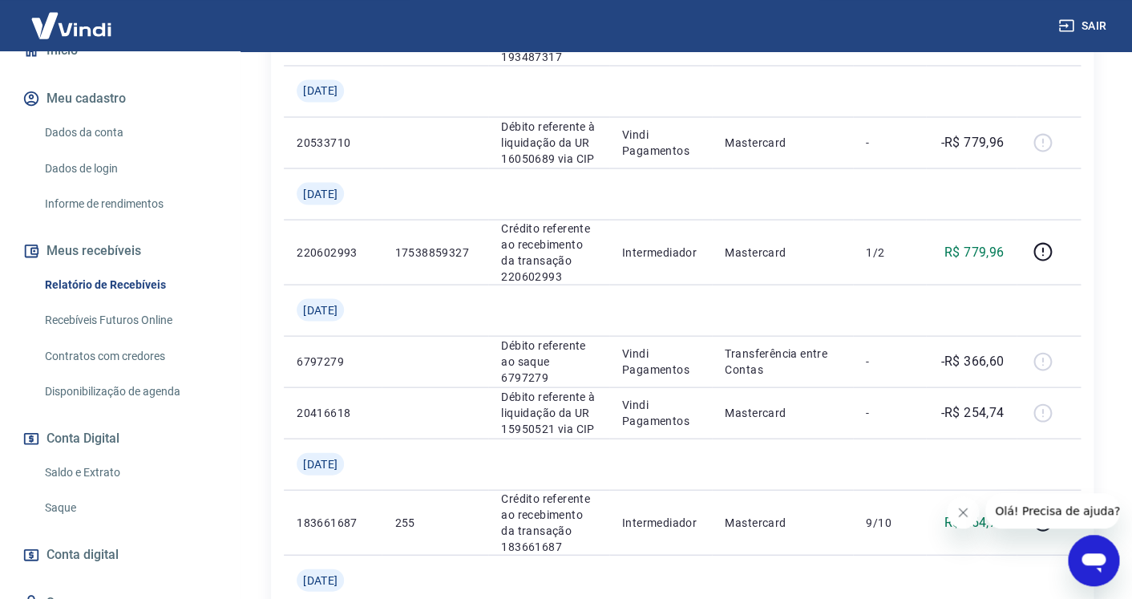
scroll to position [177, 0]
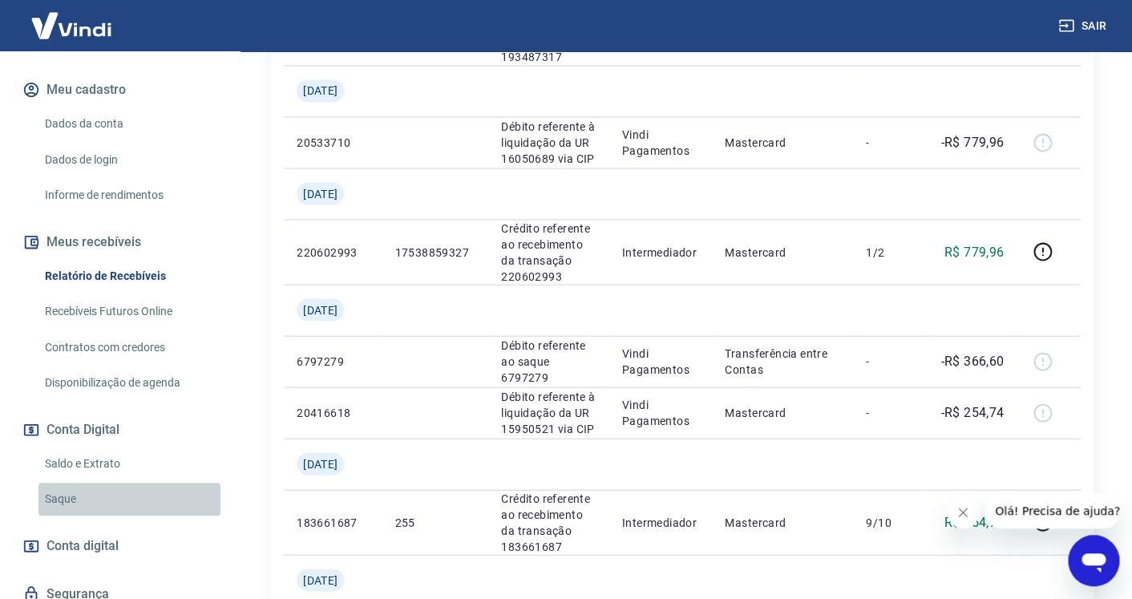
click at [80, 502] on link "Saque" at bounding box center [129, 499] width 182 height 33
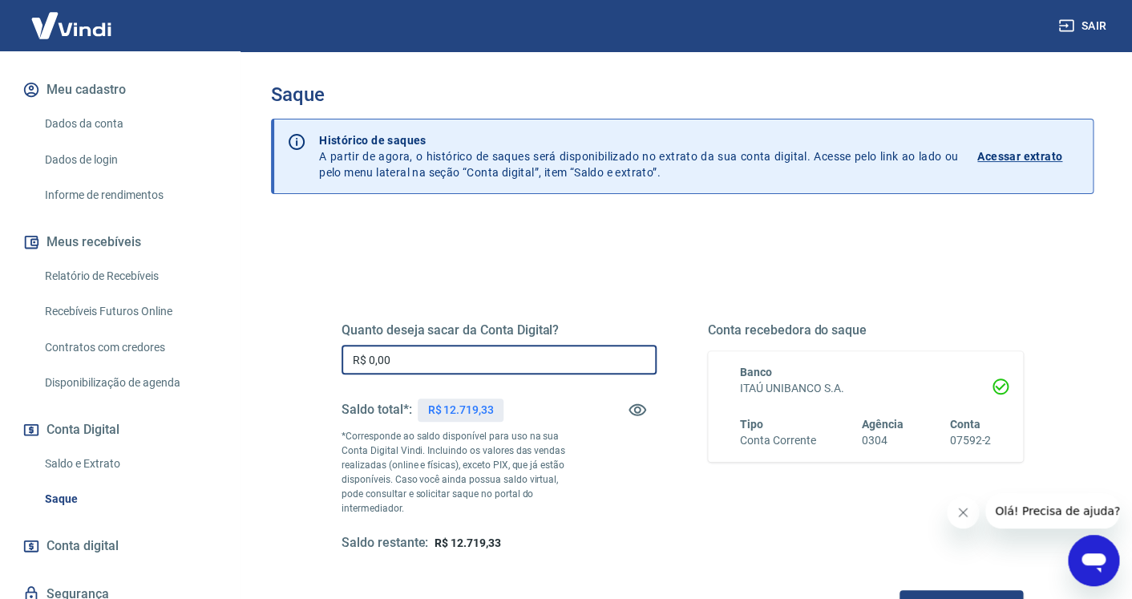
drag, startPoint x: 398, startPoint y: 362, endPoint x: 334, endPoint y: 362, distance: 64.9
click at [342, 362] on input "R$ 0,00" at bounding box center [499, 360] width 315 height 30
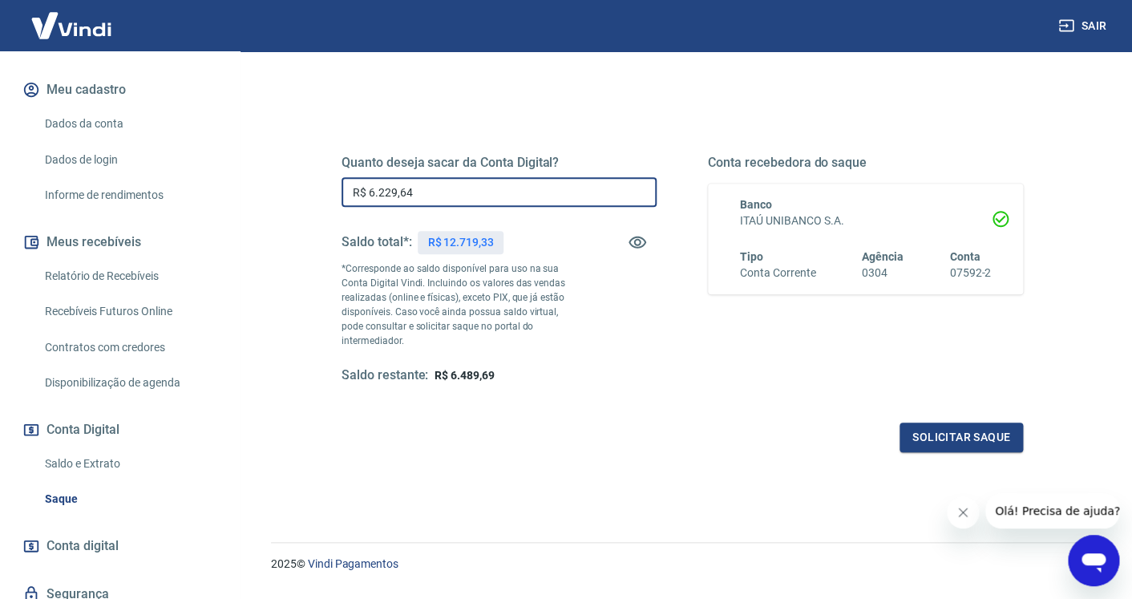
scroll to position [198, 0]
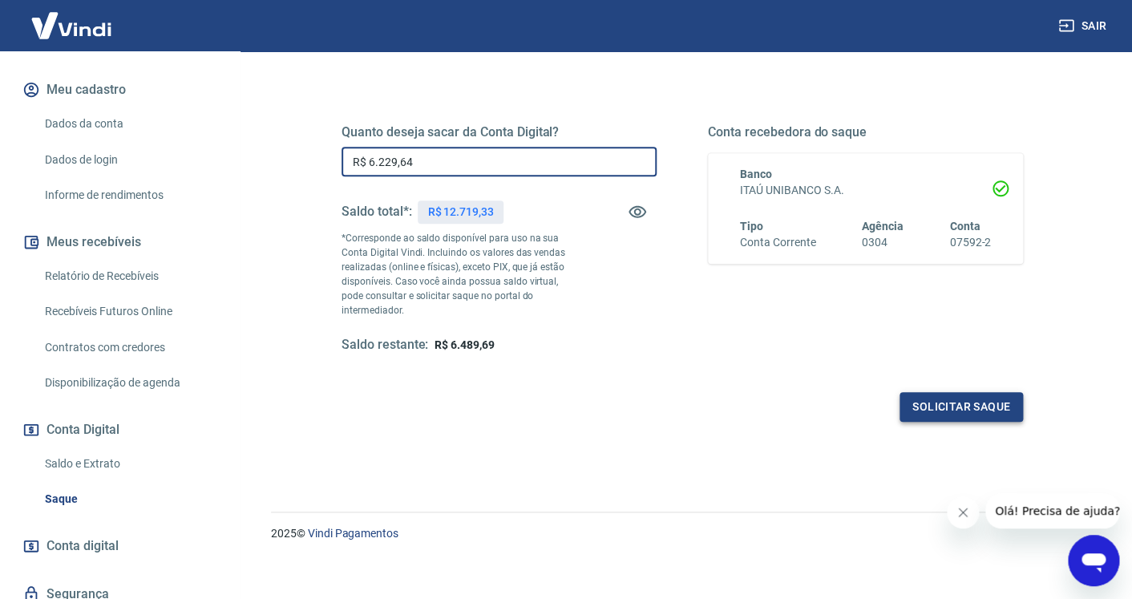
type input "R$ 6.229,64"
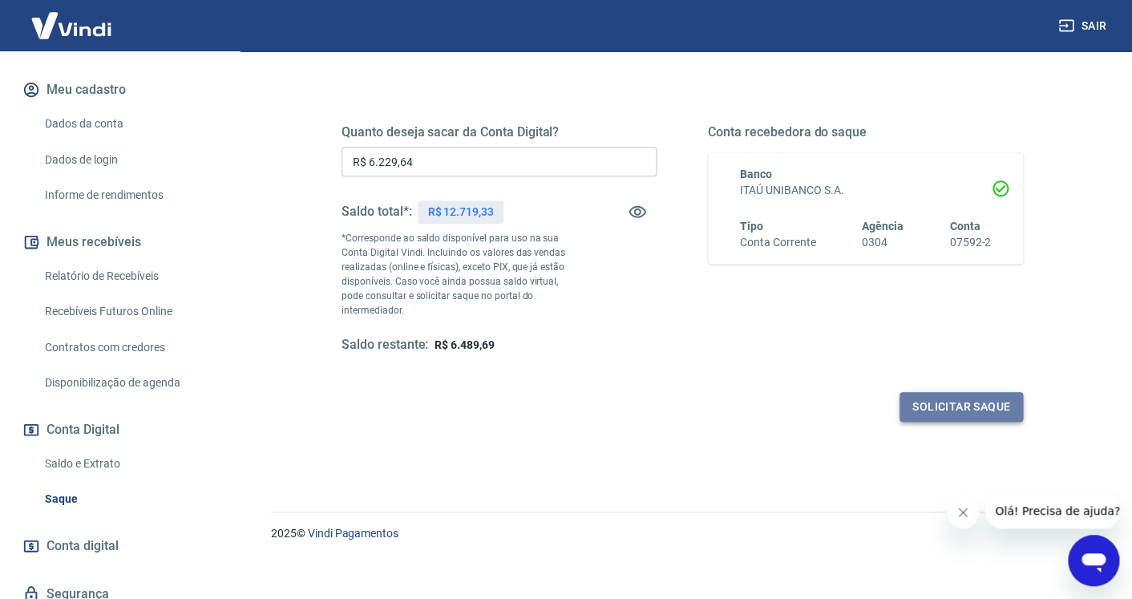
click at [988, 411] on button "Solicitar saque" at bounding box center [961, 407] width 123 height 30
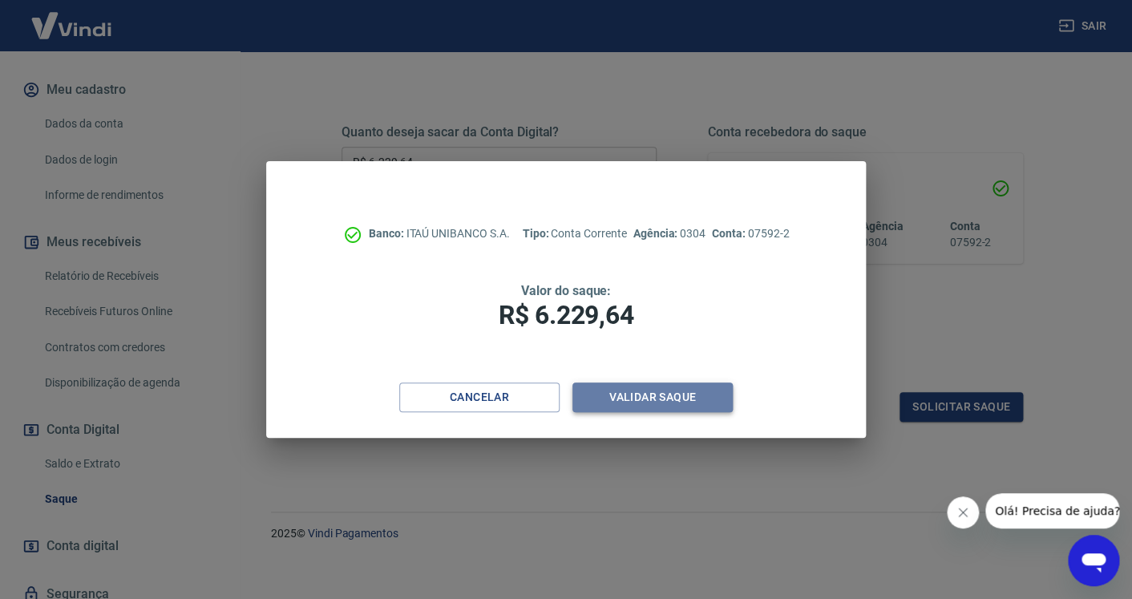
click at [661, 391] on button "Validar saque" at bounding box center [652, 397] width 160 height 30
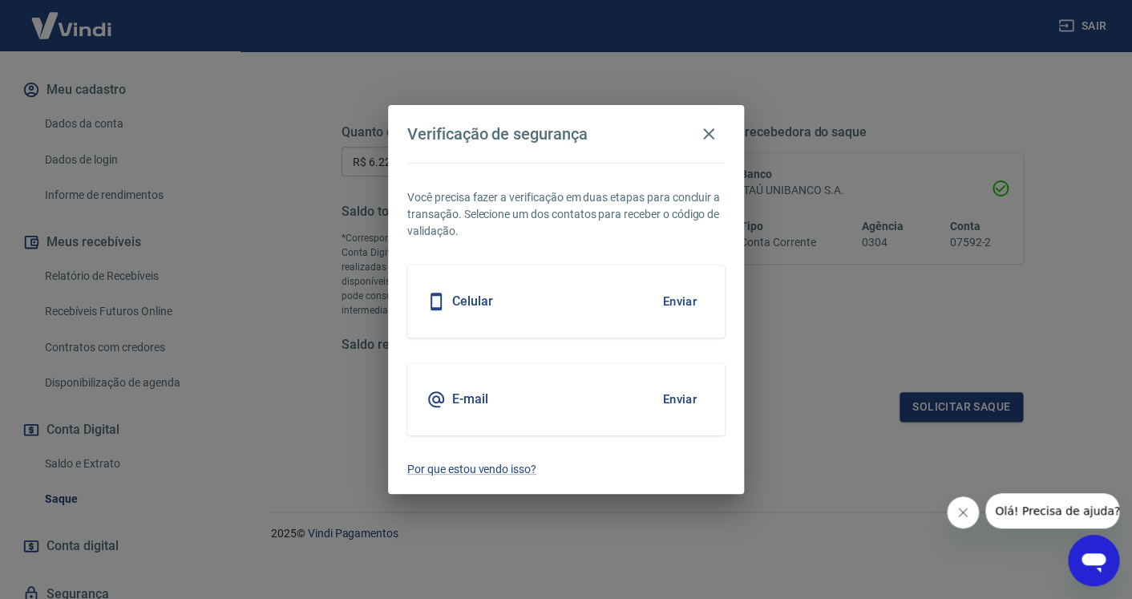
click at [591, 299] on div "Celular Enviar" at bounding box center [565, 301] width 317 height 72
click at [681, 303] on button "Enviar" at bounding box center [679, 302] width 52 height 34
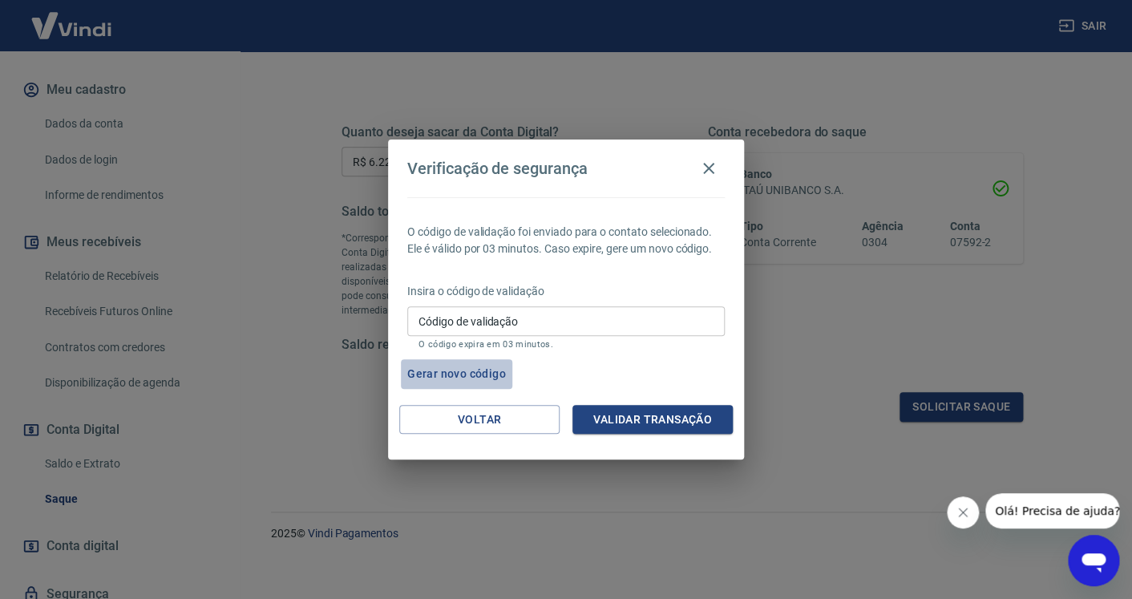
click at [467, 374] on button "Gerar novo código" at bounding box center [456, 374] width 111 height 30
click at [707, 167] on icon "button" at bounding box center [708, 168] width 11 height 11
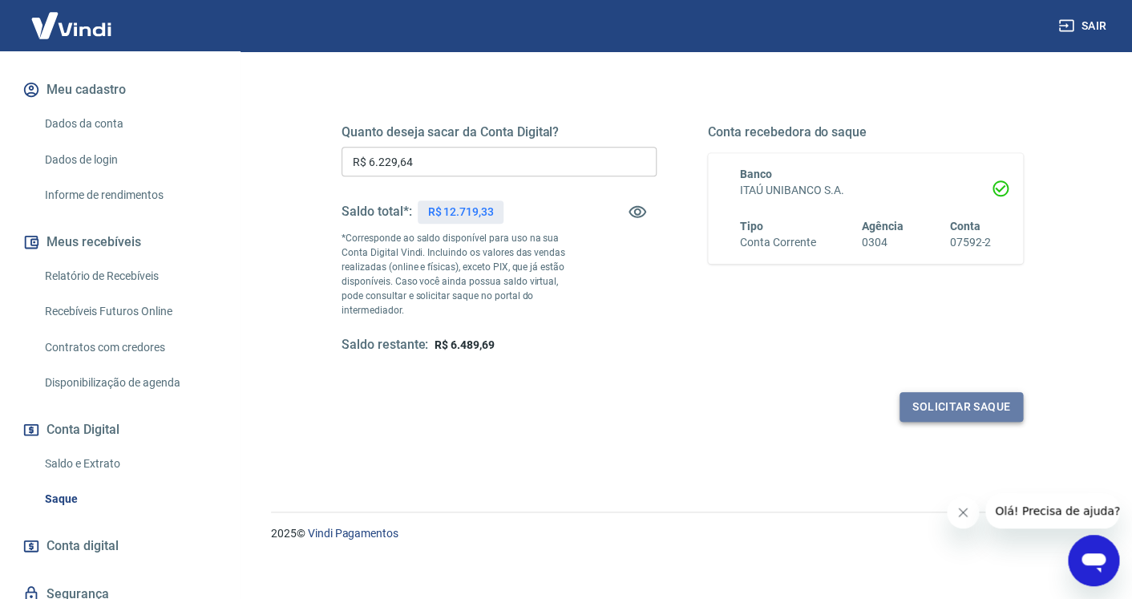
click at [970, 407] on button "Solicitar saque" at bounding box center [961, 407] width 123 height 30
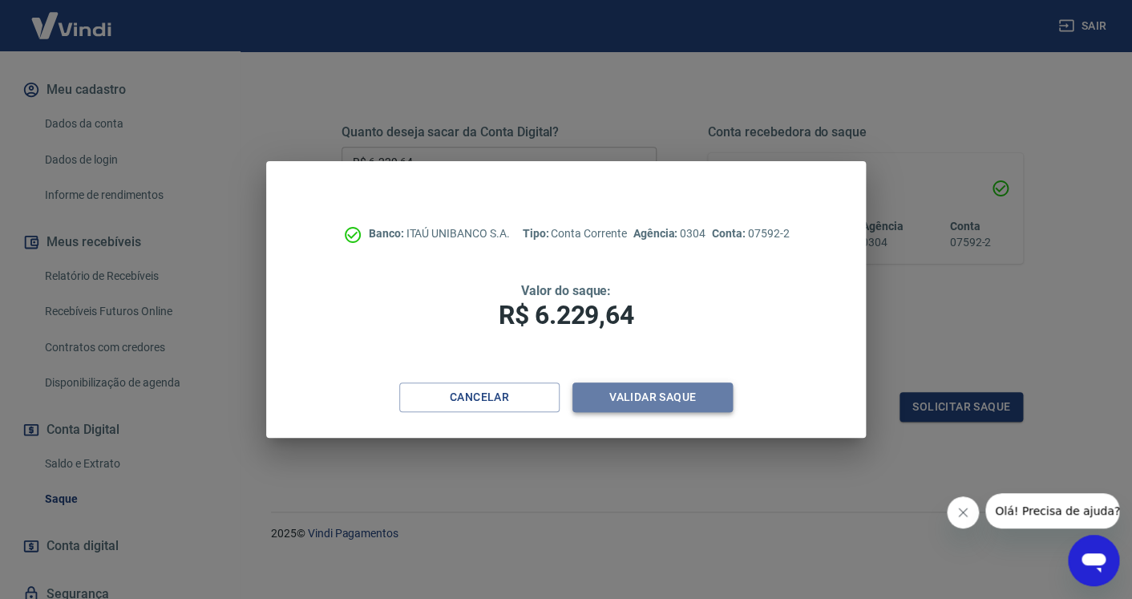
click at [633, 397] on button "Validar saque" at bounding box center [652, 397] width 160 height 30
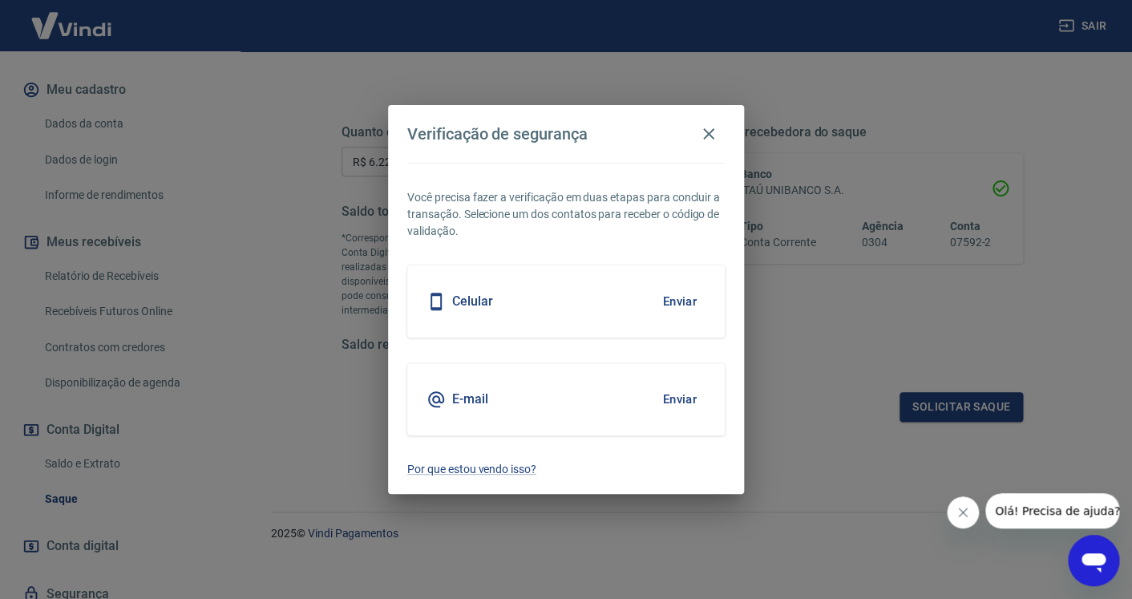
click at [469, 398] on h5 "E-mail" at bounding box center [470, 399] width 36 height 16
click at [682, 398] on button "Enviar" at bounding box center [679, 399] width 52 height 34
click at [683, 395] on button "Enviar" at bounding box center [679, 399] width 52 height 34
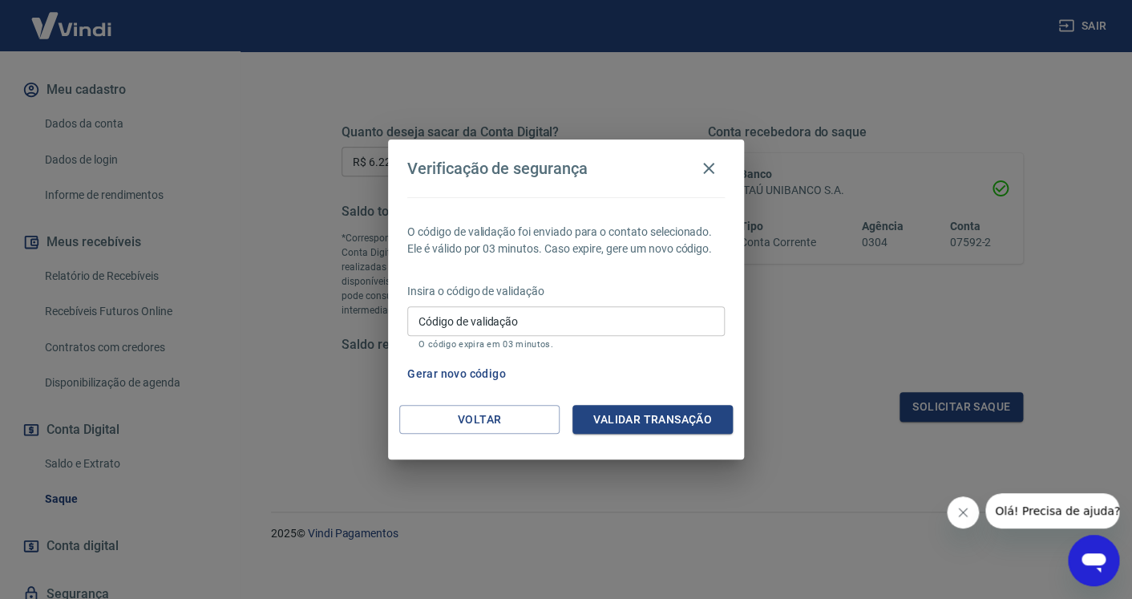
click at [447, 317] on input "Código de validação" at bounding box center [565, 321] width 317 height 30
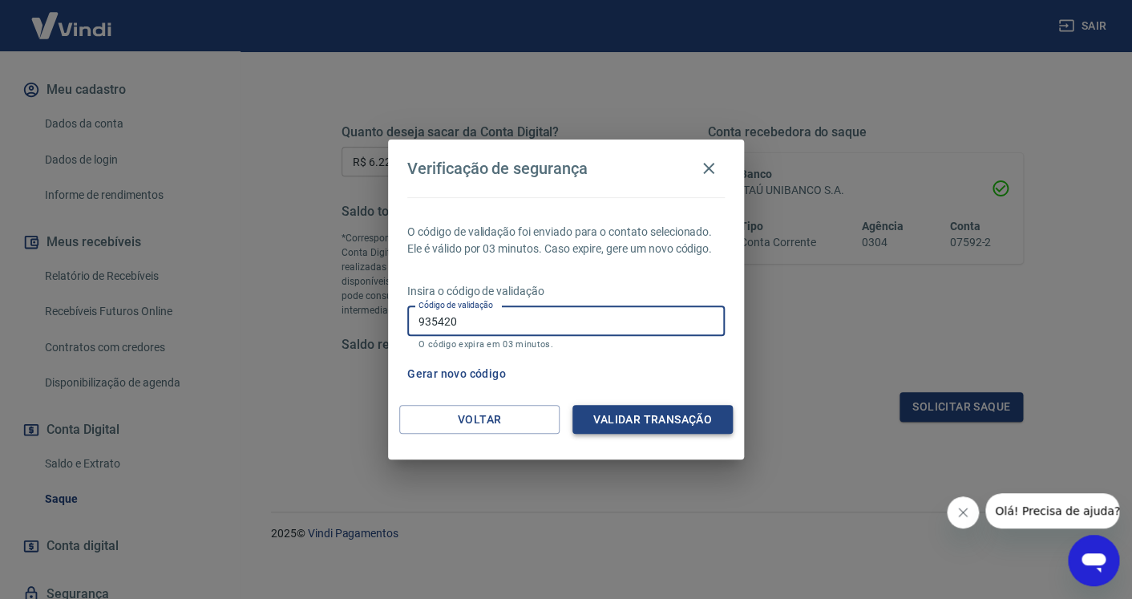
type input "935420"
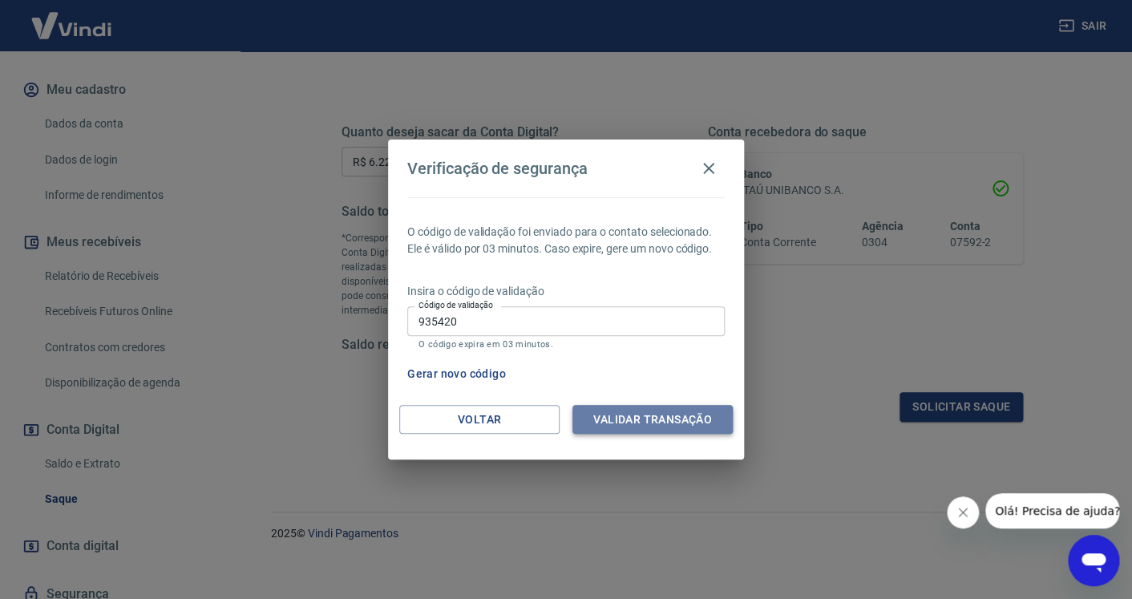
click at [652, 425] on button "Validar transação" at bounding box center [652, 420] width 160 height 30
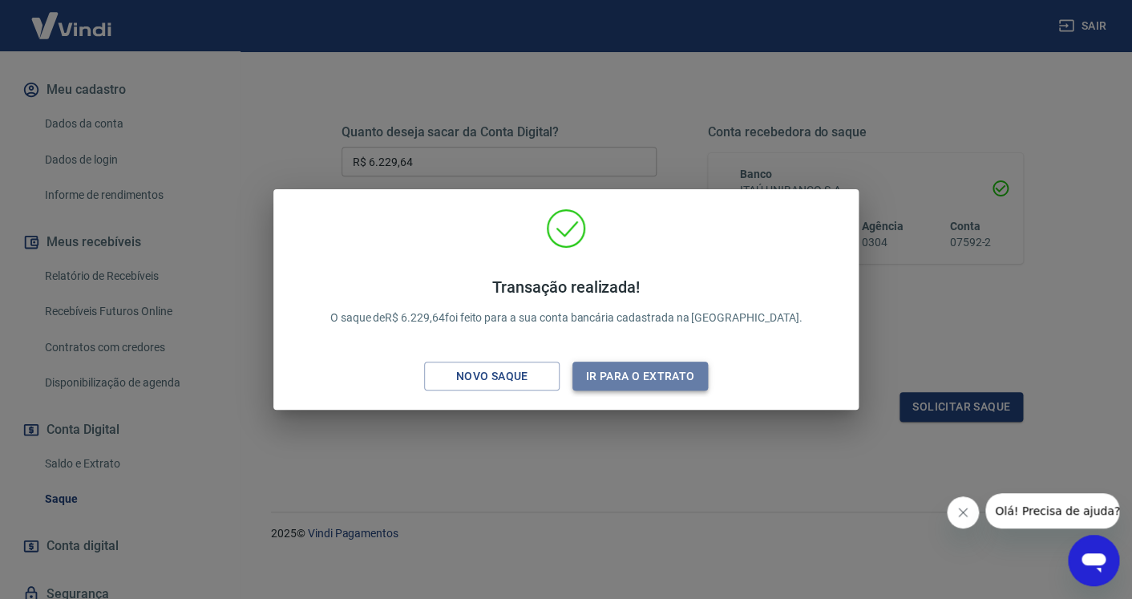
click at [678, 379] on button "Ir para o extrato" at bounding box center [639, 377] width 135 height 30
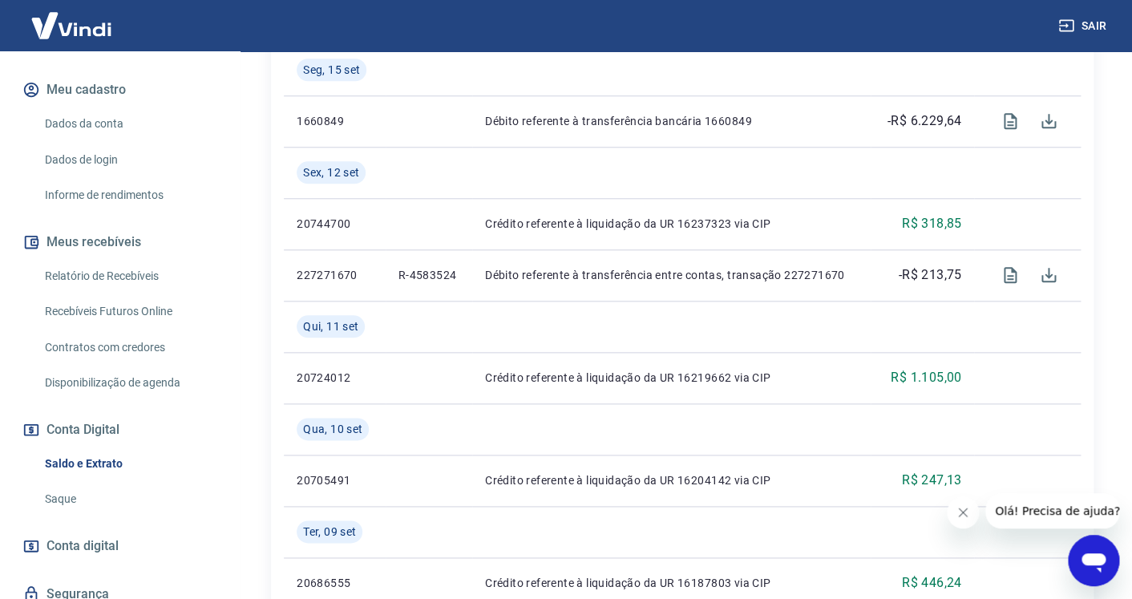
scroll to position [183, 0]
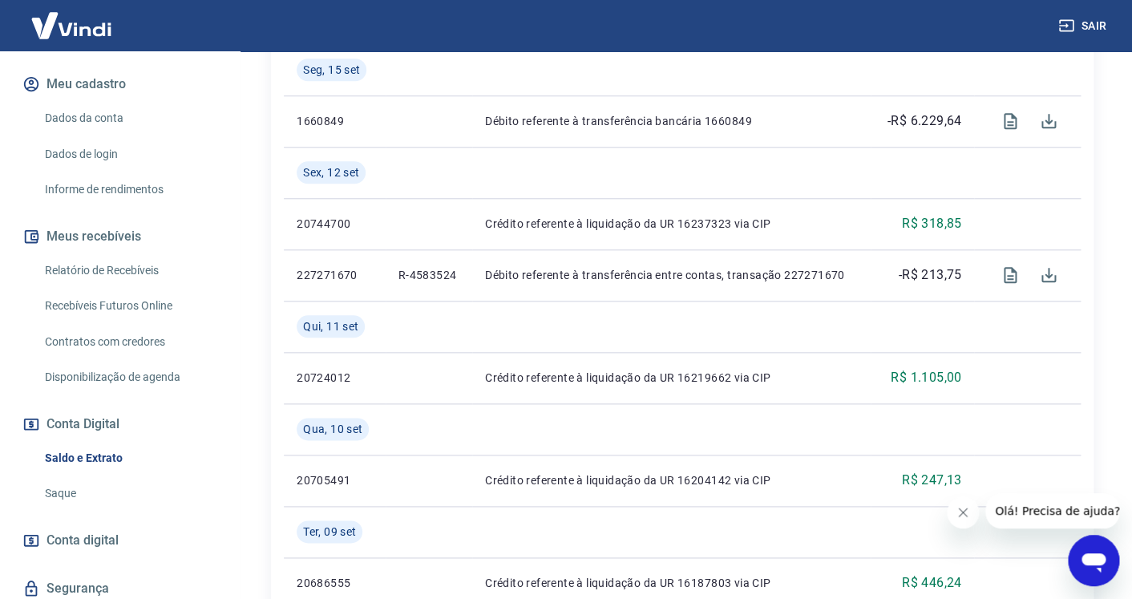
click at [107, 459] on link "Saldo e Extrato" at bounding box center [129, 458] width 182 height 33
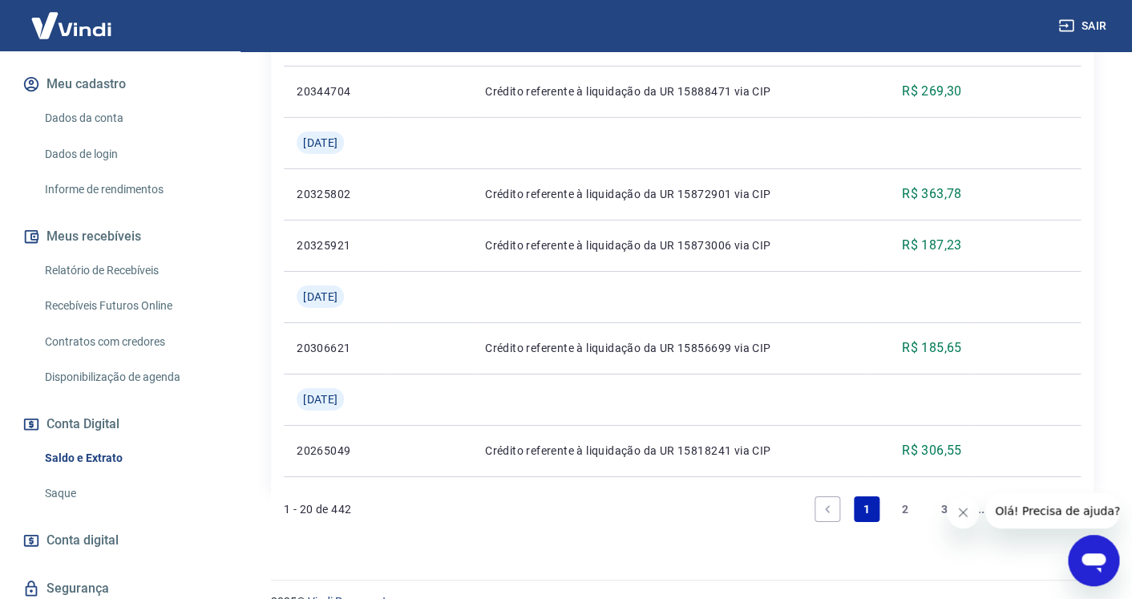
scroll to position [1888, 0]
click at [907, 495] on link "2" at bounding box center [905, 508] width 26 height 26
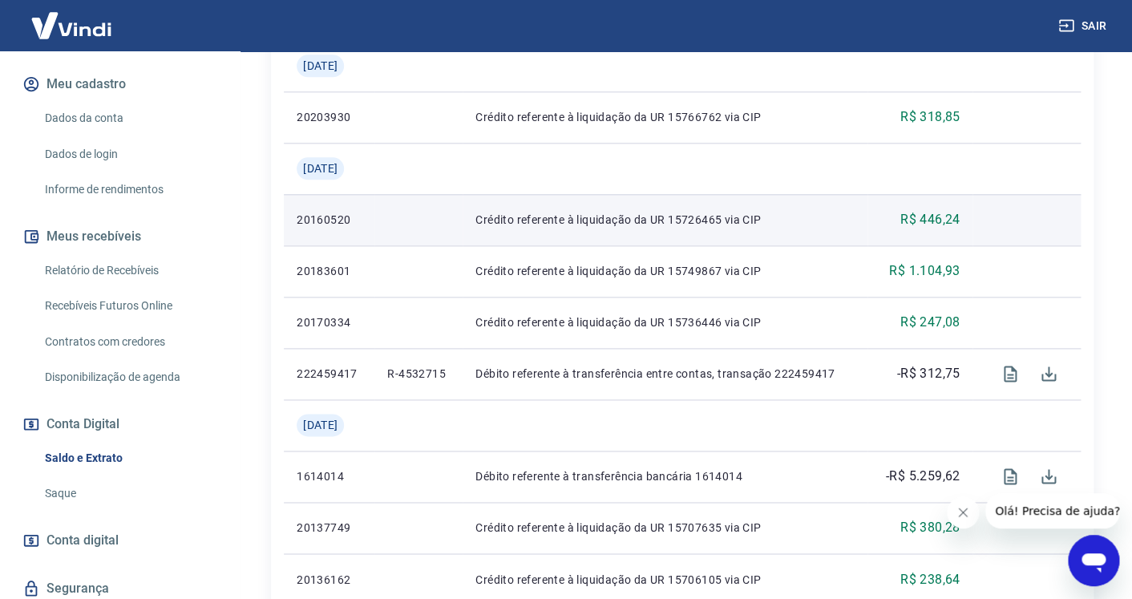
scroll to position [608, 0]
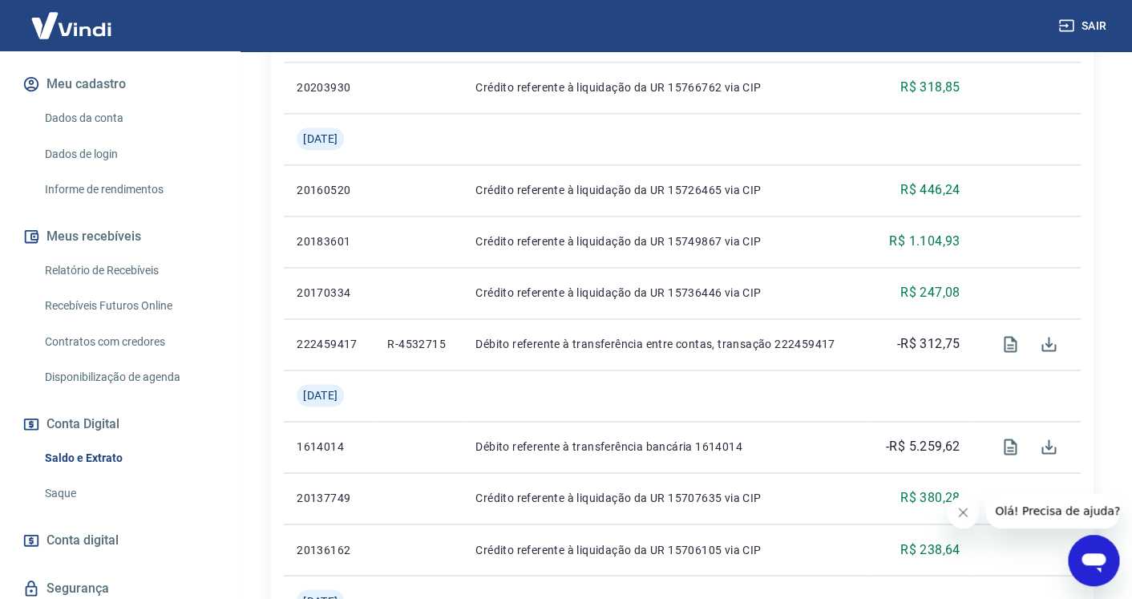
click at [75, 498] on link "Saque" at bounding box center [129, 493] width 182 height 33
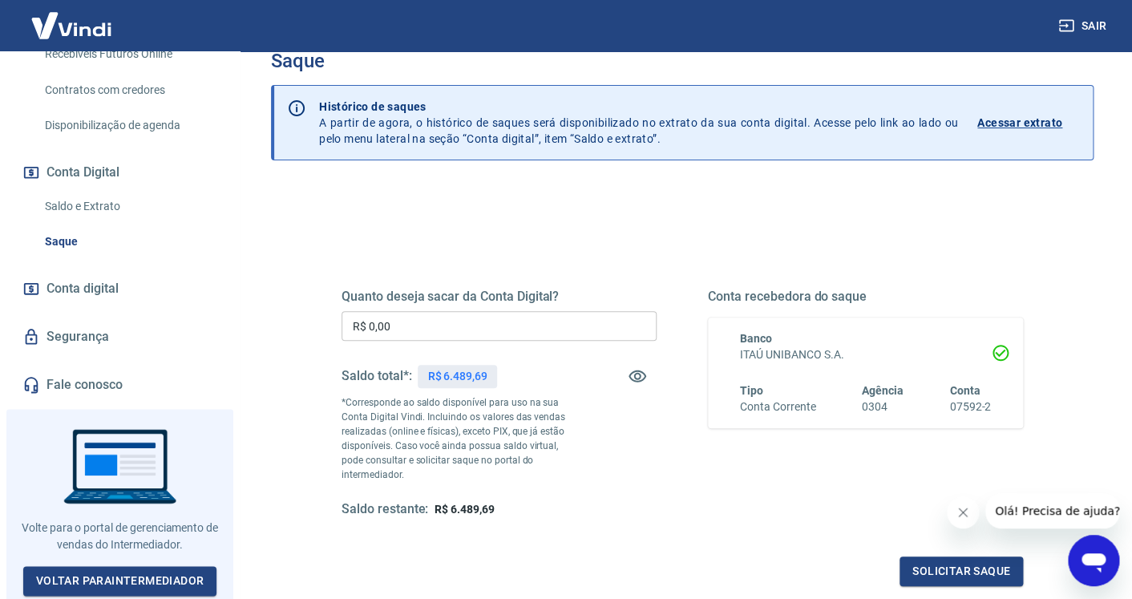
scroll to position [438, 0]
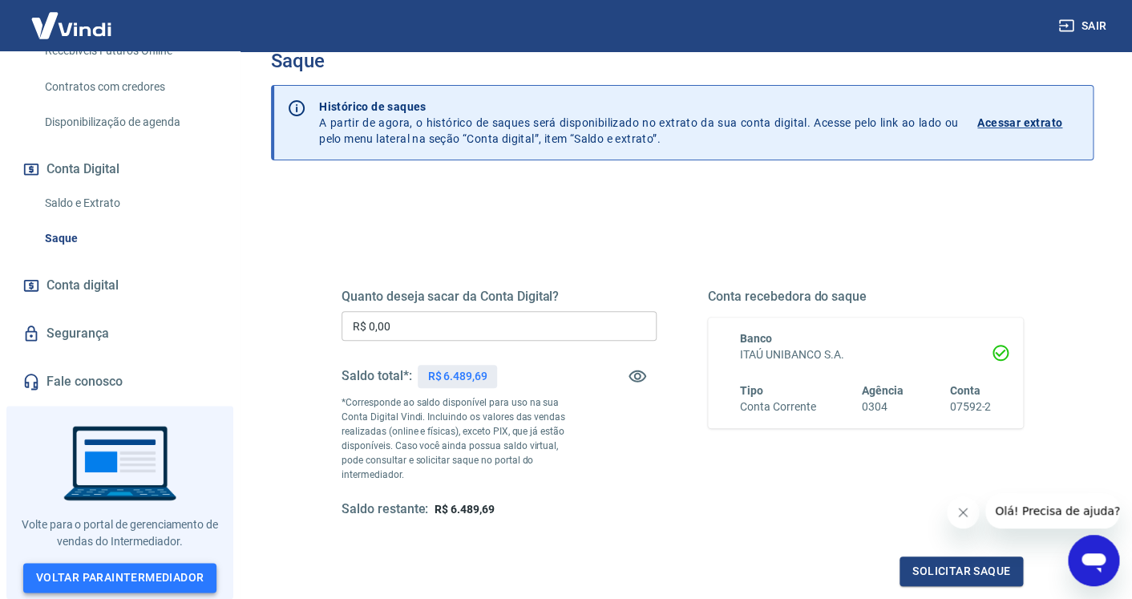
click at [125, 572] on link "Voltar para Intermediador" at bounding box center [120, 578] width 194 height 30
